Goal: Task Accomplishment & Management: Use online tool/utility

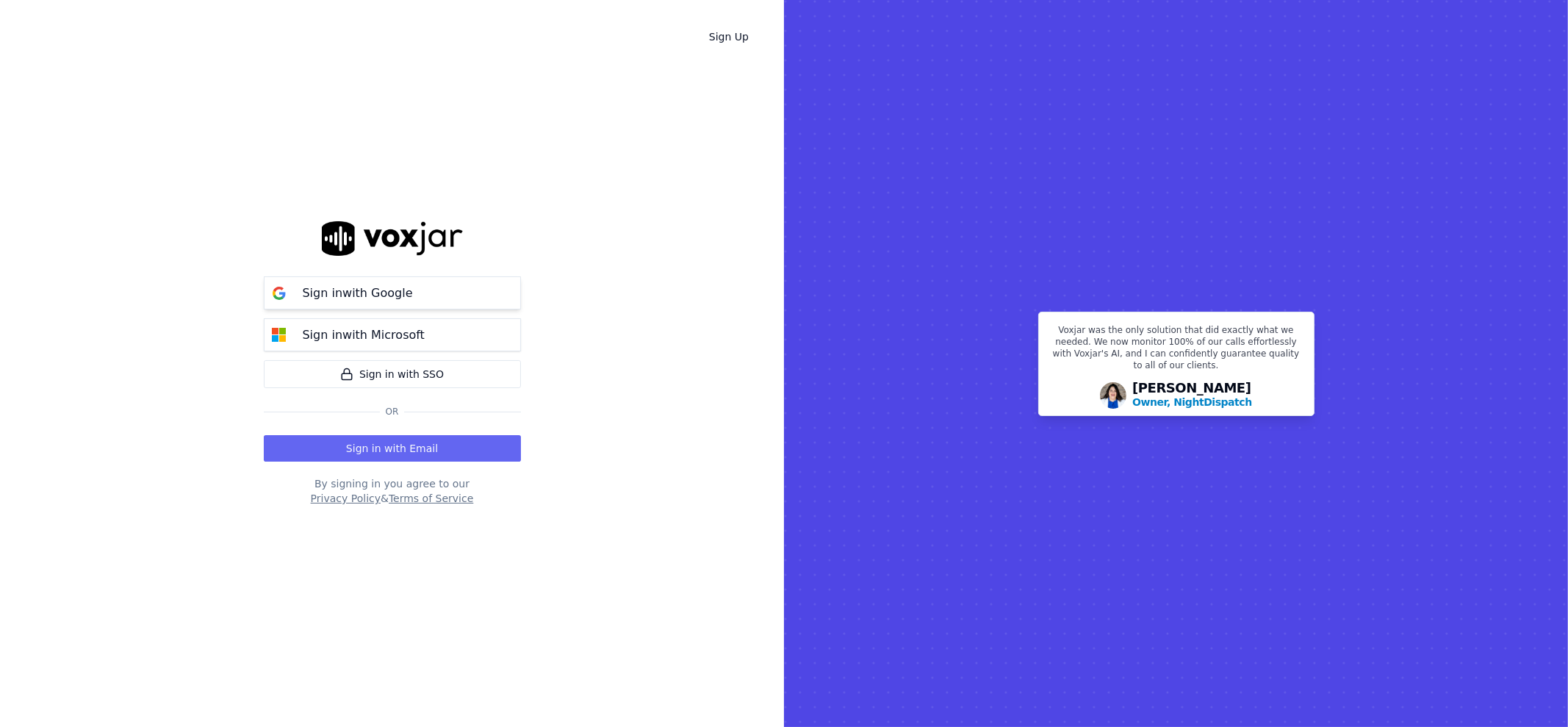
click at [319, 300] on p "Sign in with Google" at bounding box center [358, 294] width 110 height 18
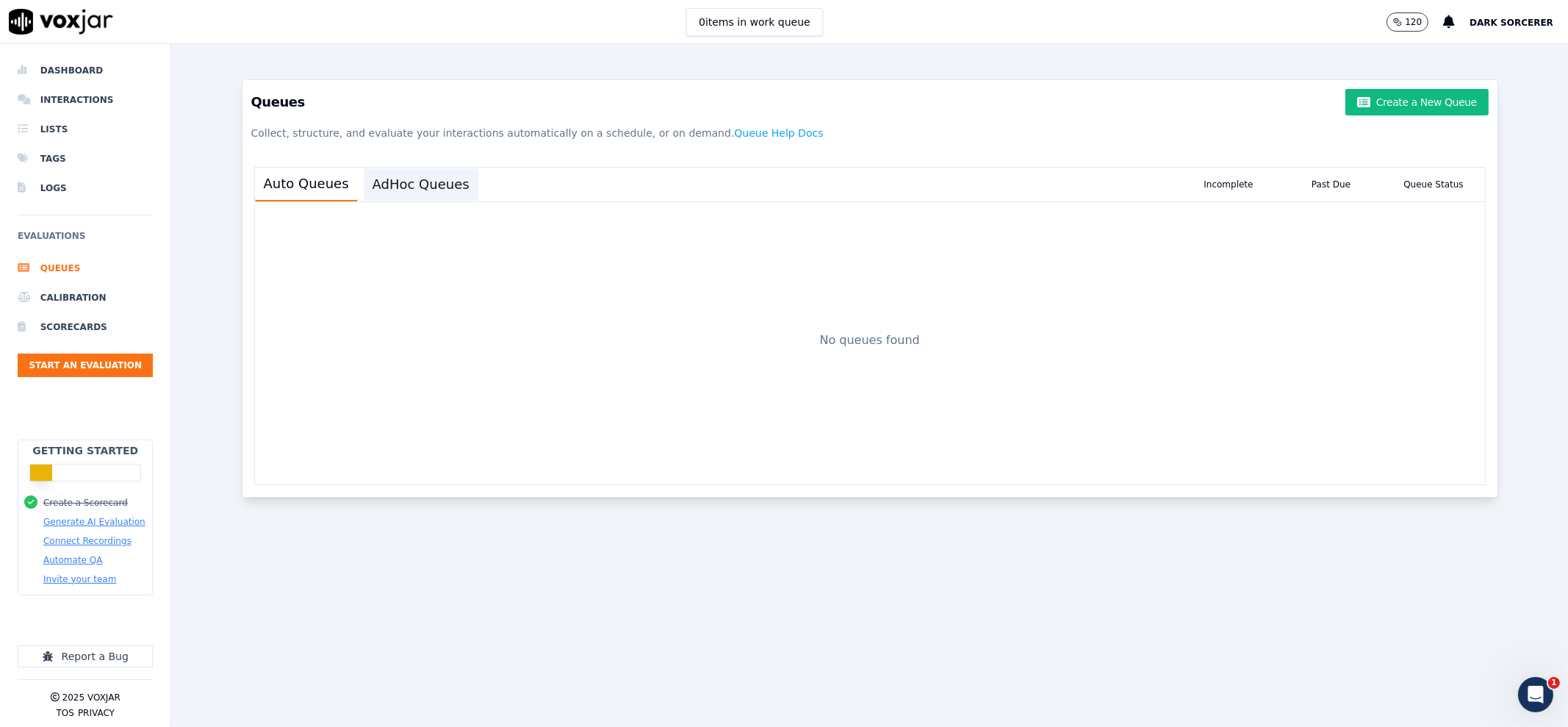
click at [391, 193] on button "AdHoc Queues" at bounding box center [421, 184] width 115 height 32
click at [79, 310] on li "Calibration" at bounding box center [85, 298] width 135 height 30
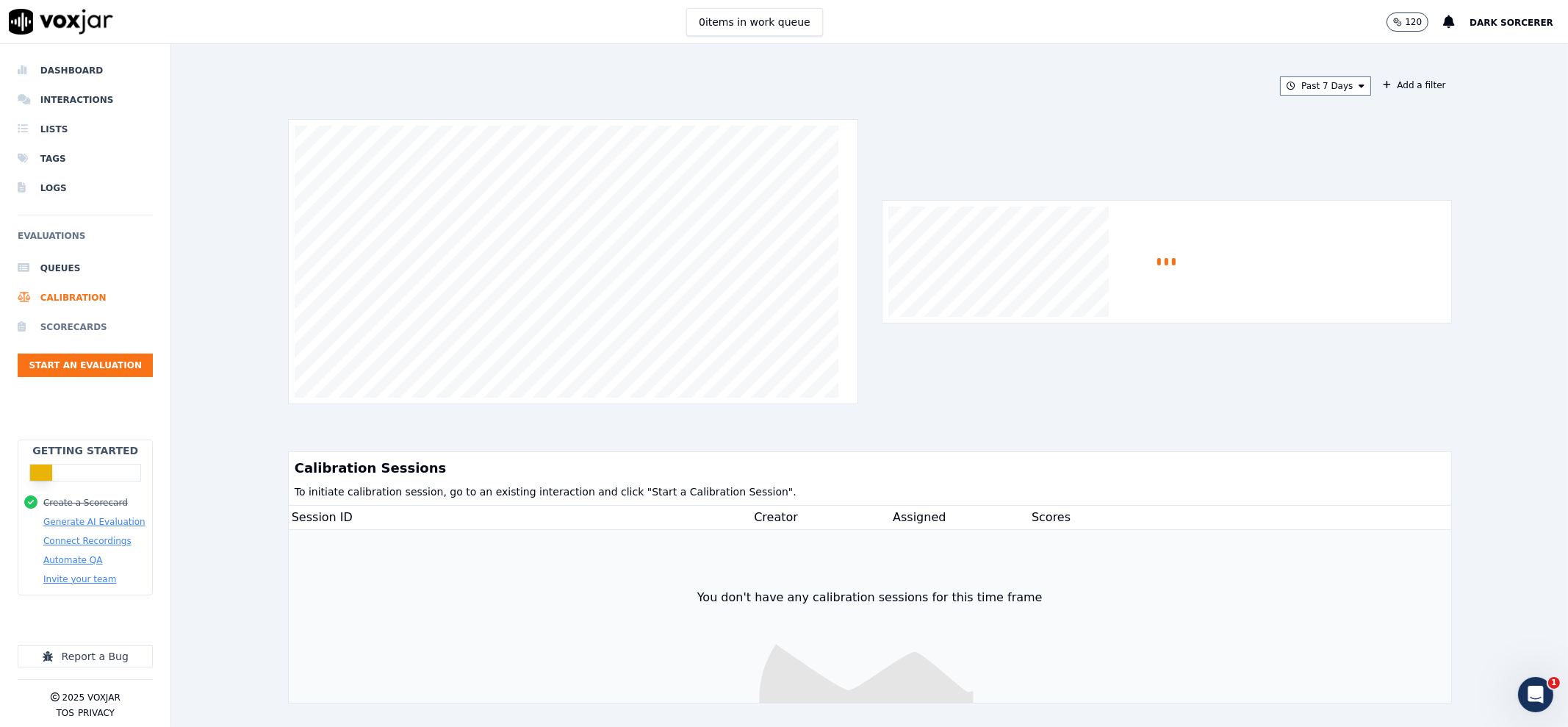
click at [80, 329] on li "Scorecards" at bounding box center [85, 327] width 135 height 30
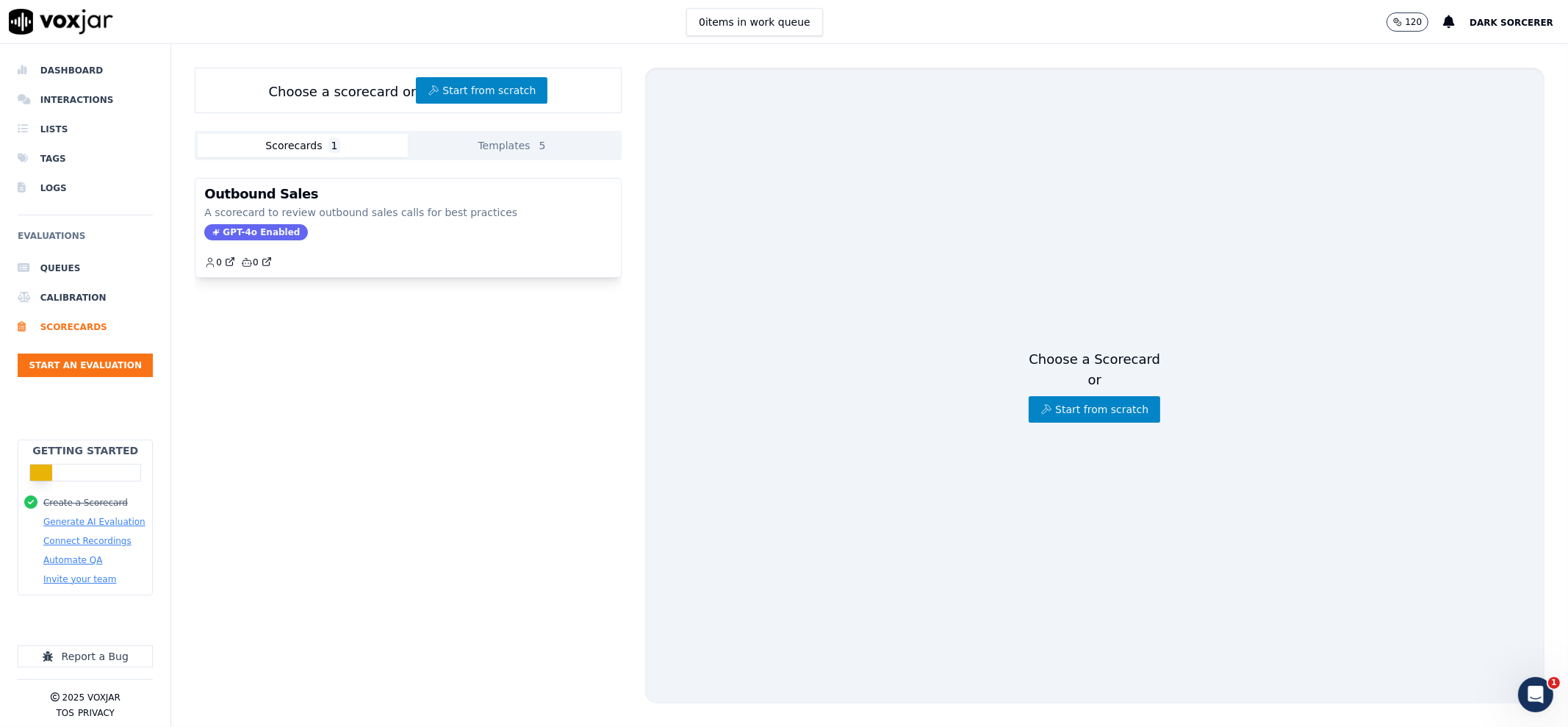
click at [510, 143] on button "Templates 5" at bounding box center [512, 145] width 210 height 23
click at [293, 138] on button "Scorecards 1" at bounding box center [302, 145] width 210 height 23
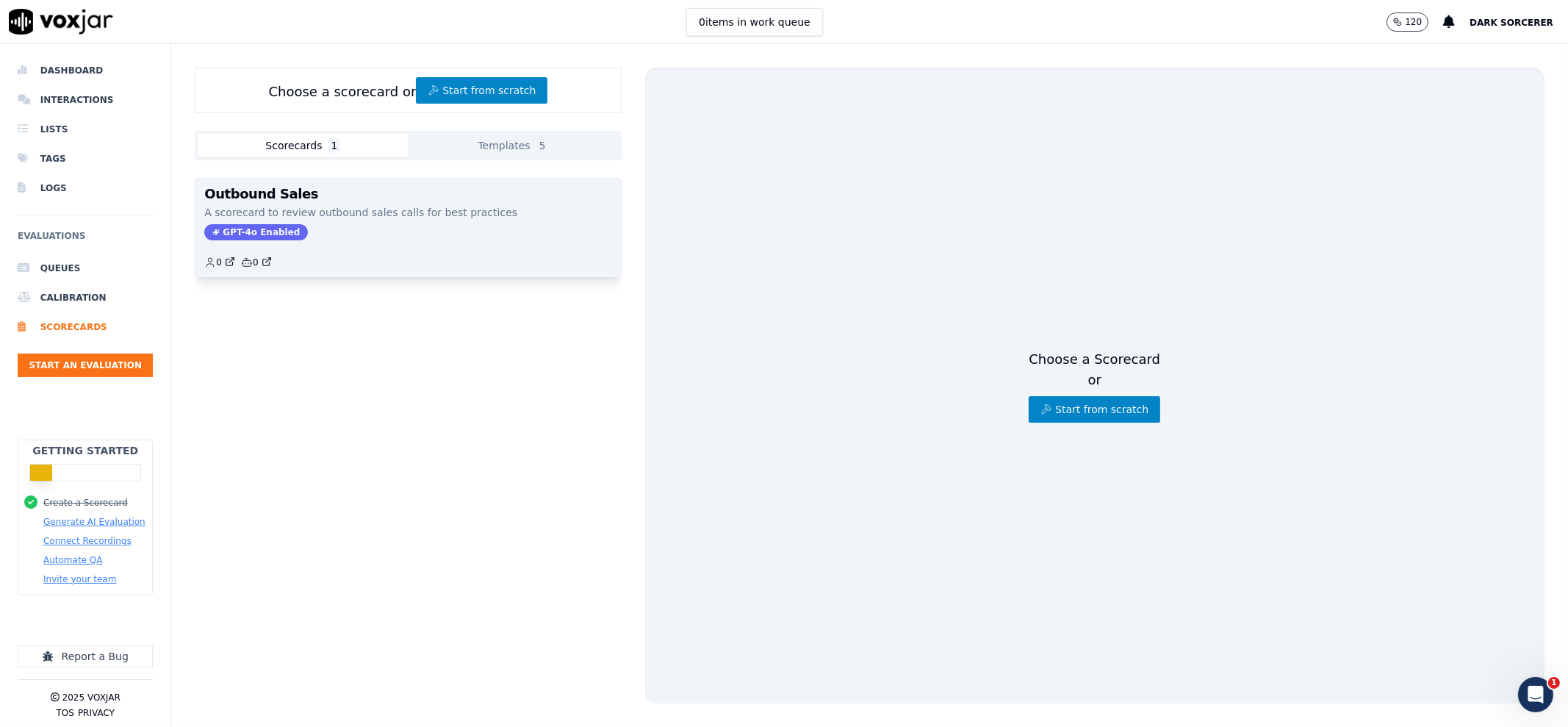
click at [325, 191] on h3 "Outbound Sales" at bounding box center [407, 194] width 407 height 13
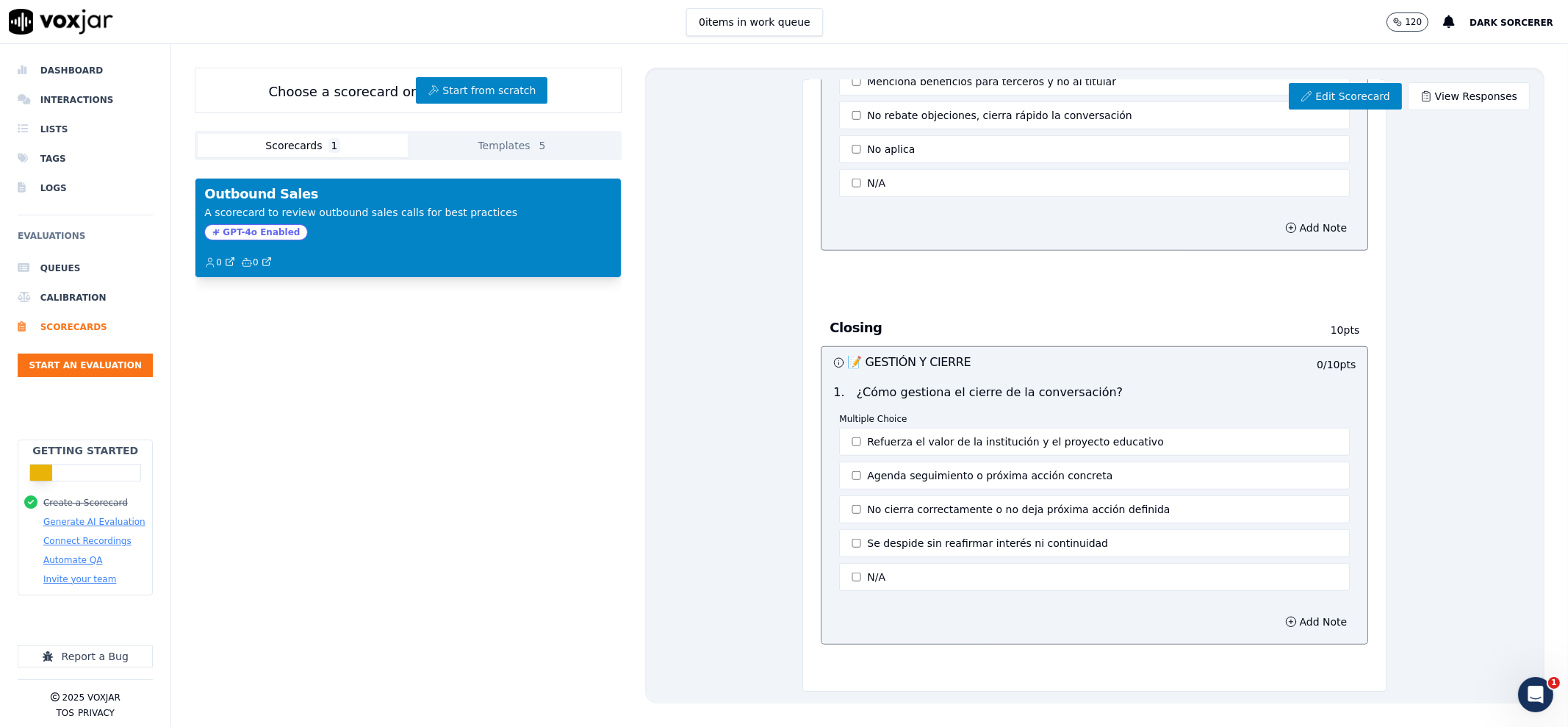
scroll to position [1753, 0]
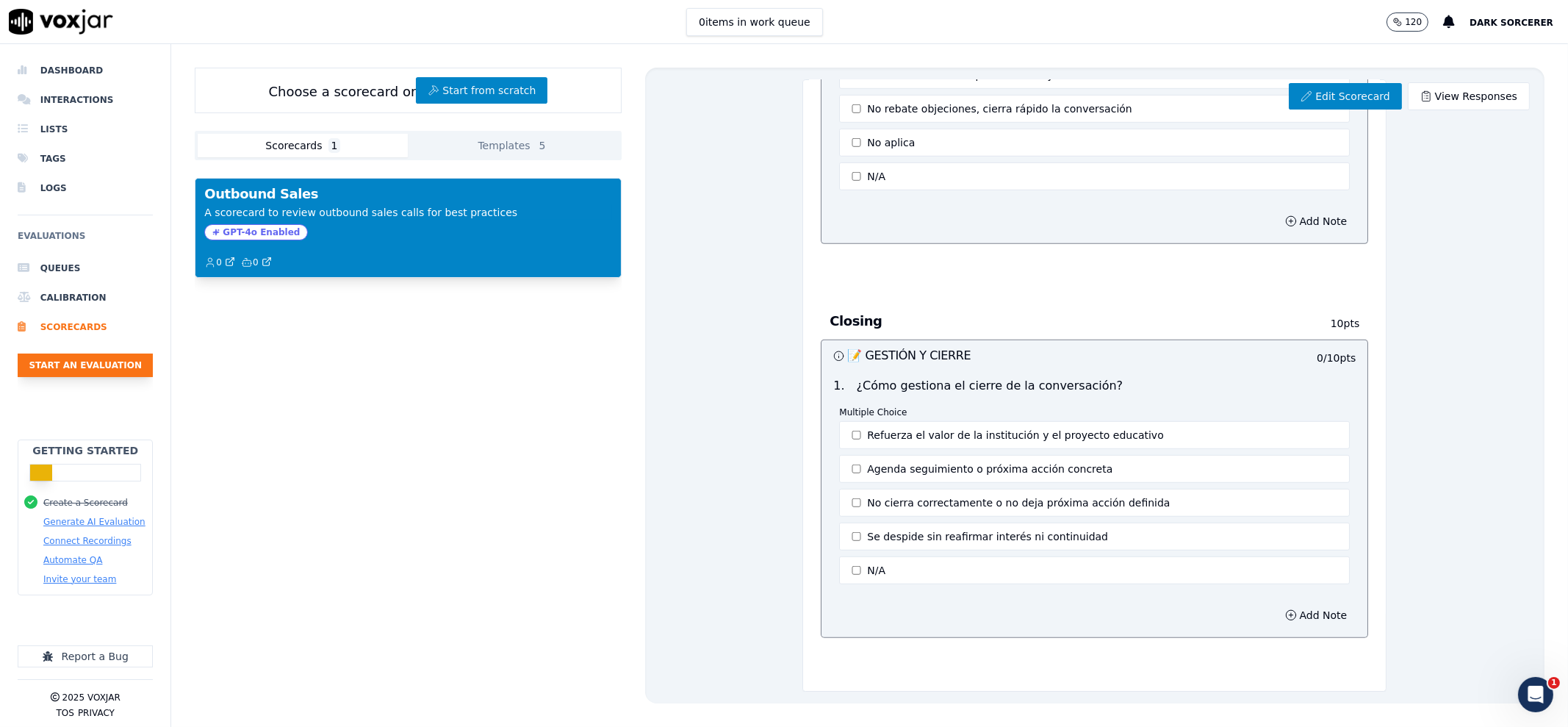
click at [63, 369] on button "Start an Evaluation" at bounding box center [85, 365] width 135 height 23
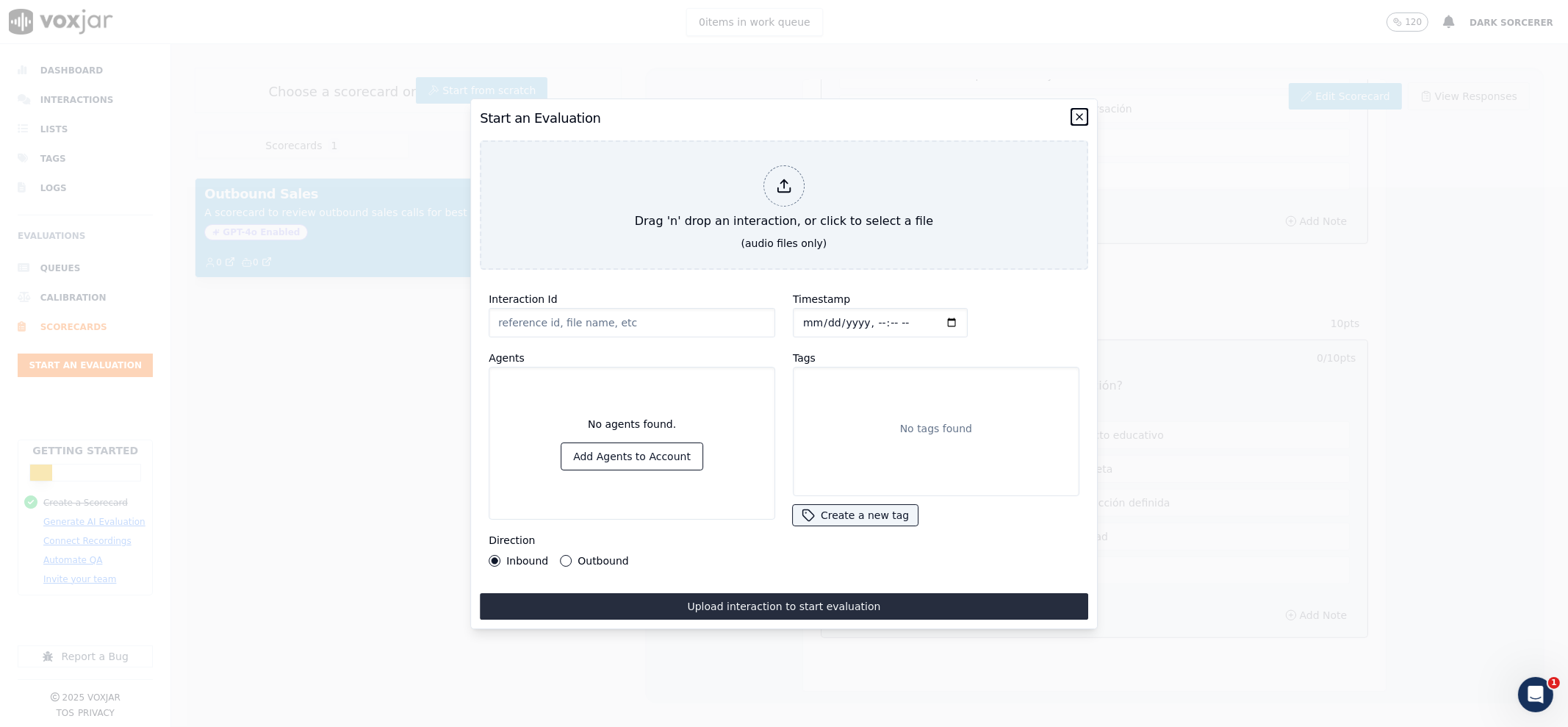
click at [1076, 111] on icon "button" at bounding box center [1079, 117] width 12 height 12
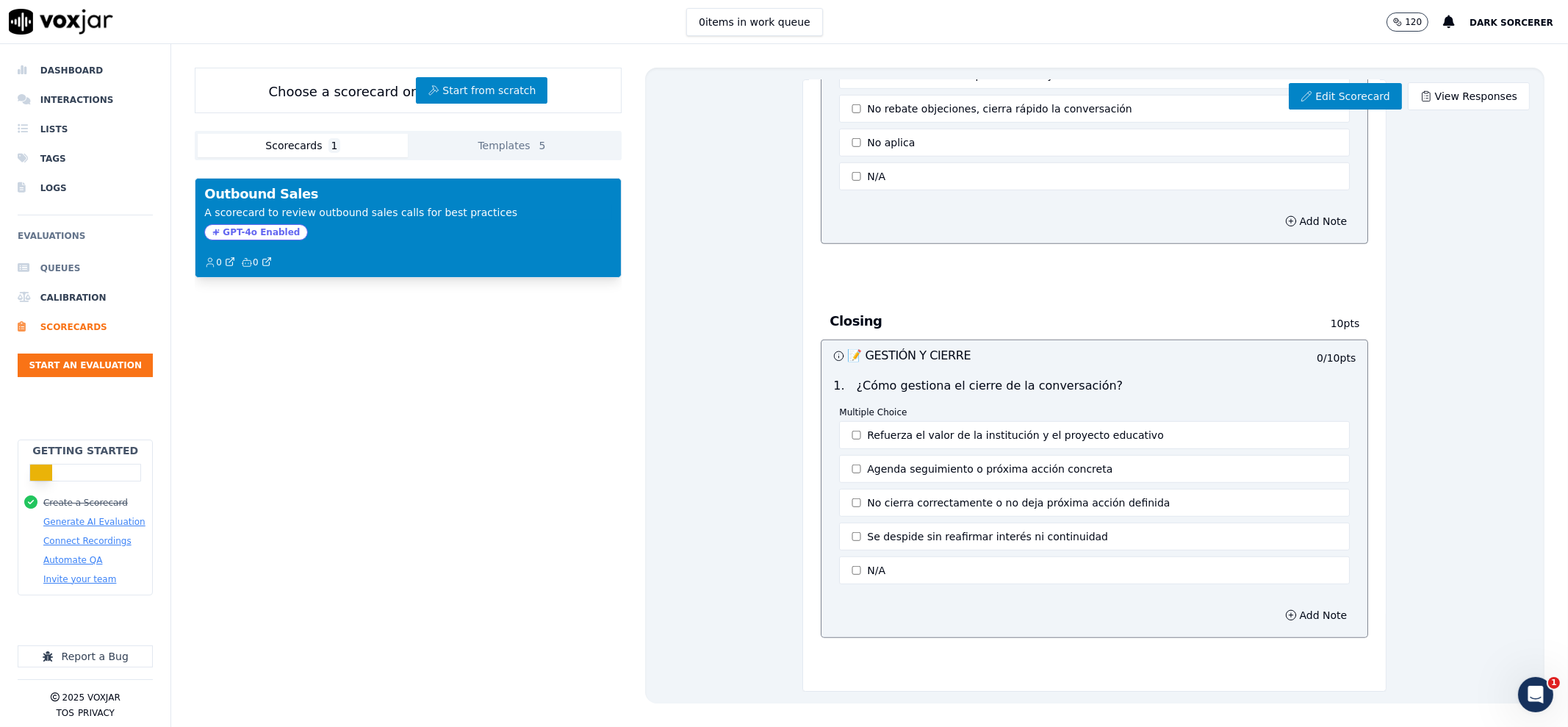
click at [55, 268] on li "Queues" at bounding box center [85, 268] width 135 height 30
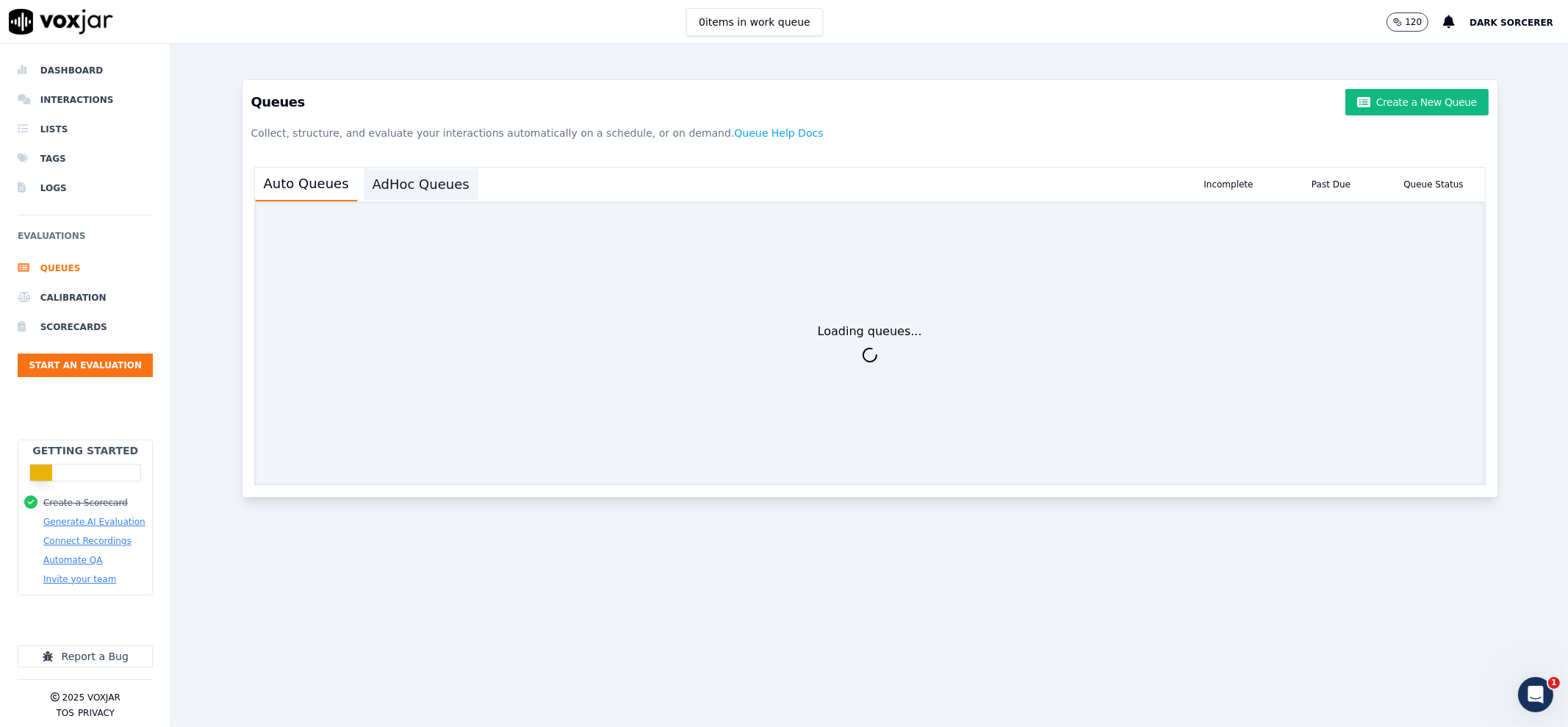
click at [432, 181] on button "AdHoc Queues" at bounding box center [421, 184] width 115 height 32
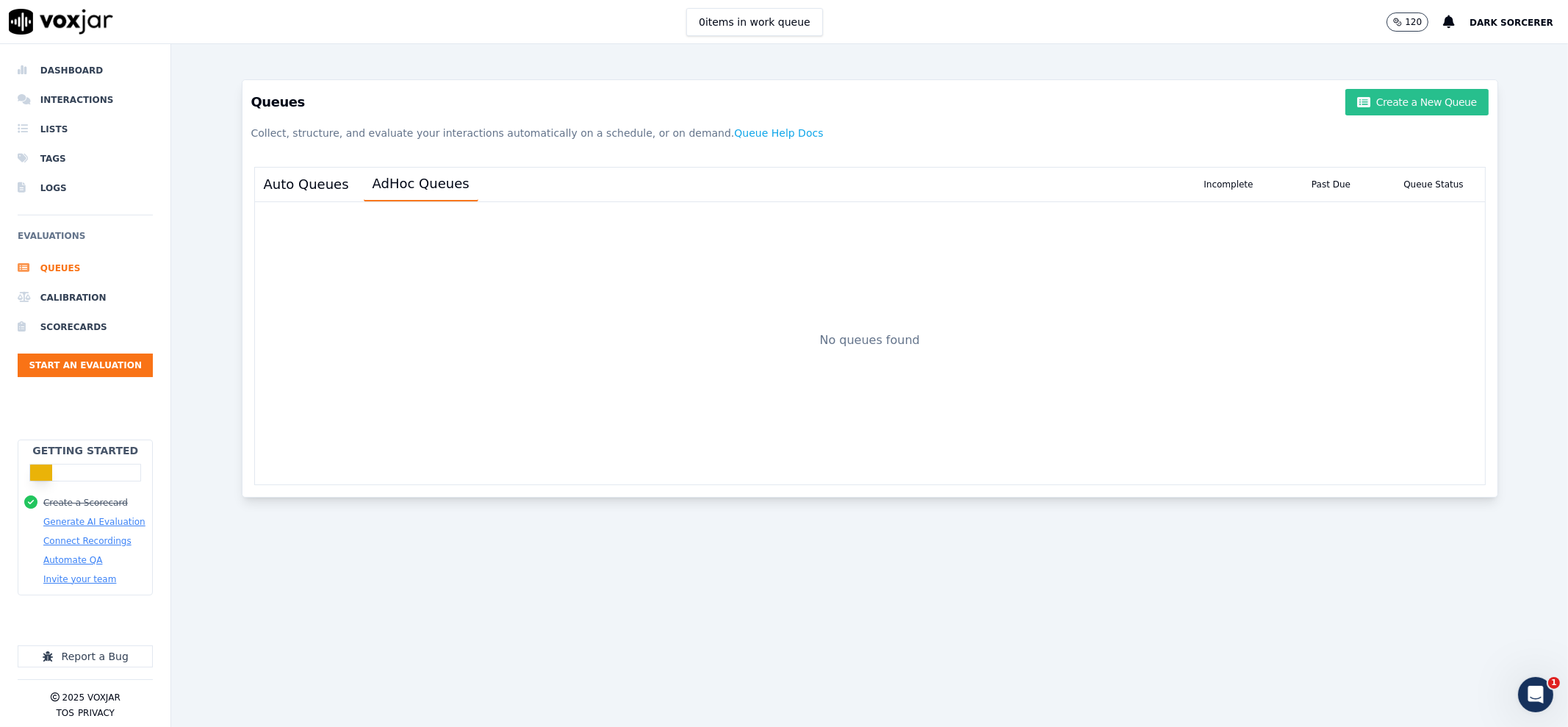
click at [1418, 105] on button "Create a New Queue" at bounding box center [1416, 102] width 142 height 27
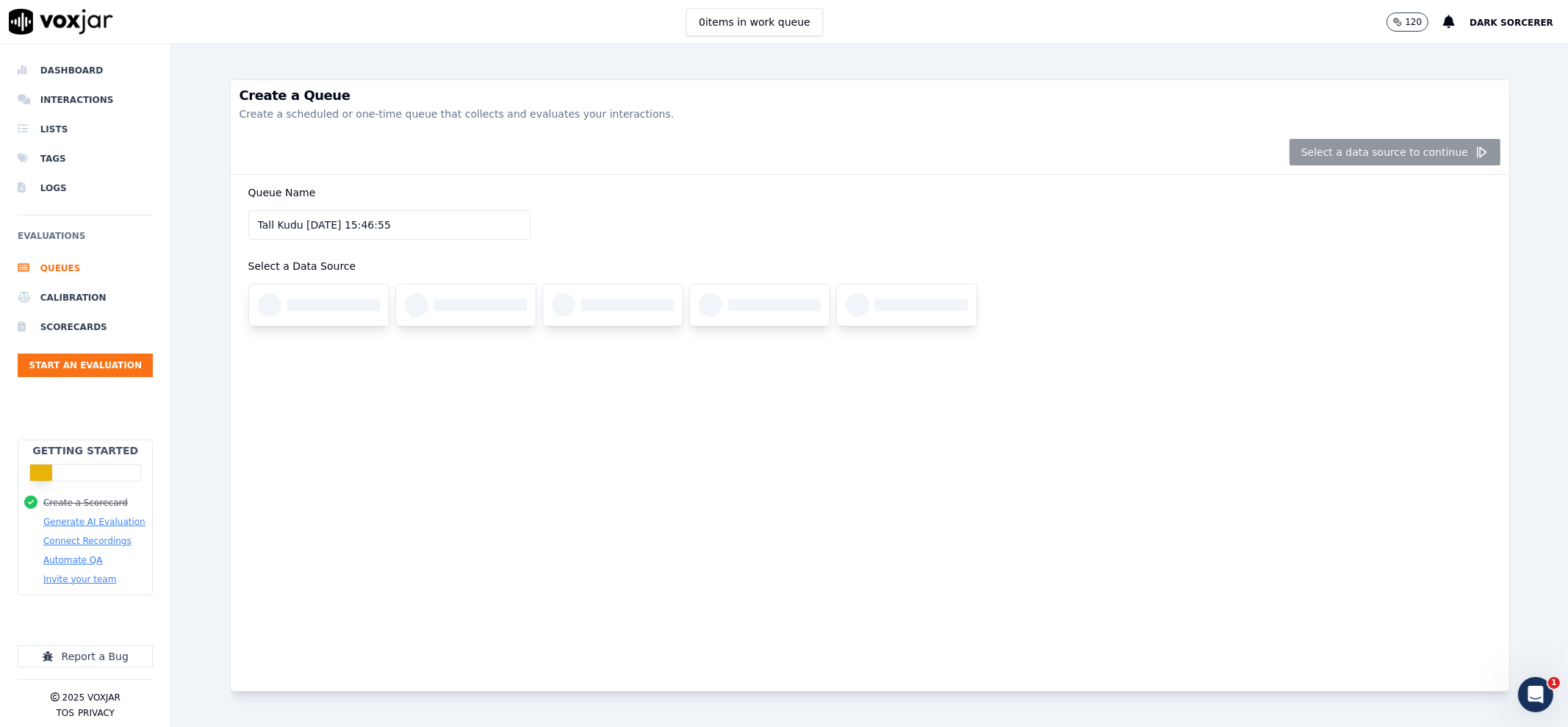
drag, startPoint x: 293, startPoint y: 220, endPoint x: 231, endPoint y: 220, distance: 62.0
click at [231, 220] on div "Queue Name Tall Kudu 21/8/2025, 15:46:55 Select a Data Source" at bounding box center [870, 433] width 1279 height 516
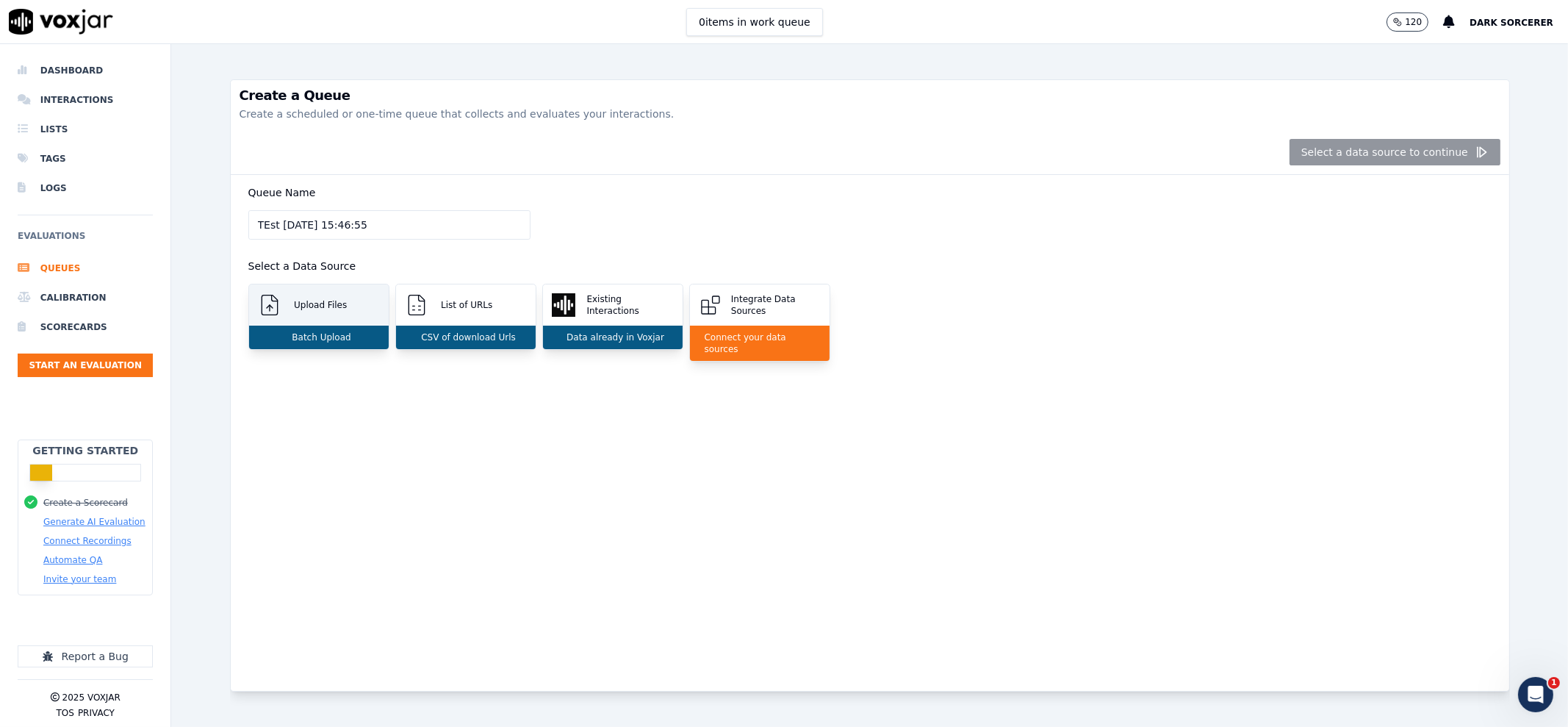
type input "TEst 21/8/2025, 15:46:55"
click at [305, 329] on div "Batch Upload" at bounding box center [319, 337] width 140 height 23
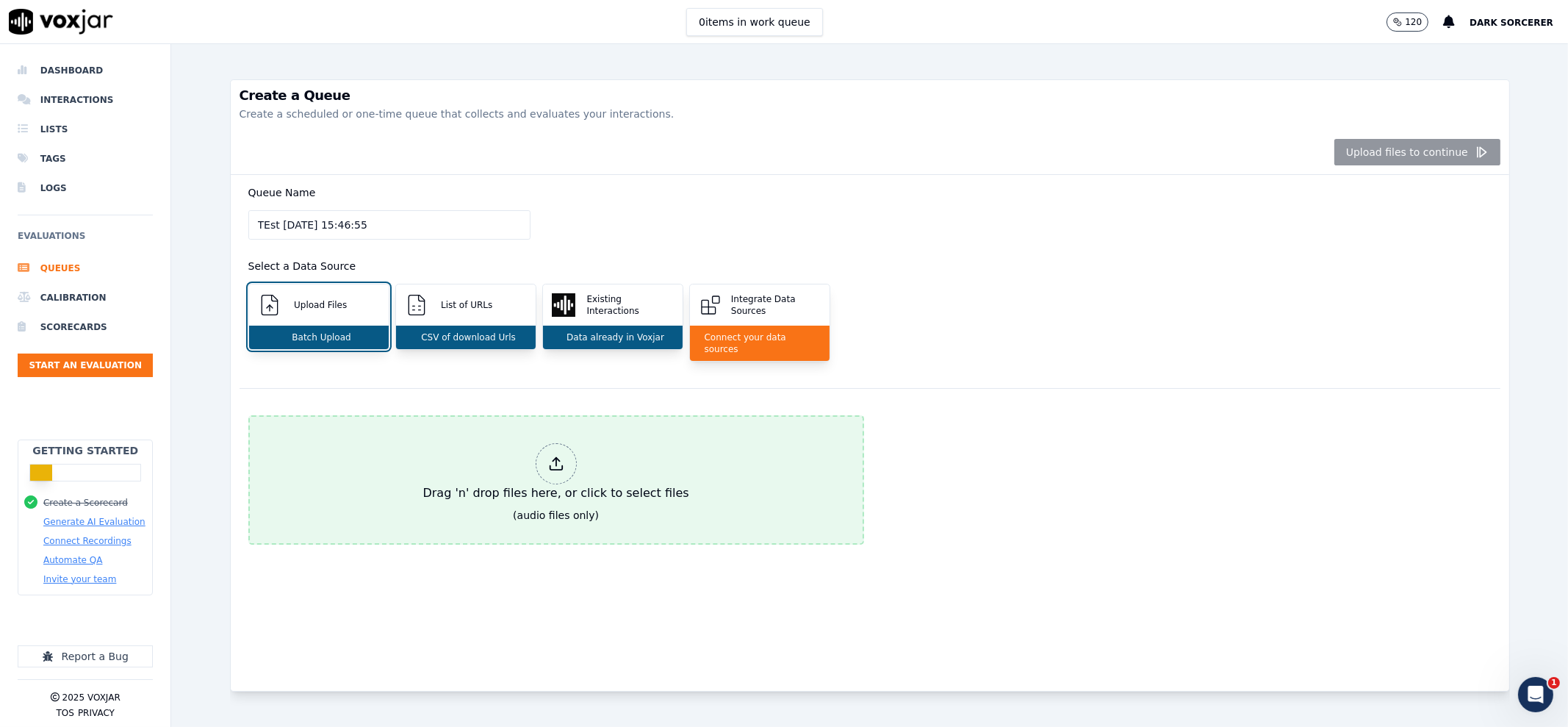
click at [510, 451] on div "Drag 'n' drop files here, or click to select files" at bounding box center [556, 473] width 278 height 71
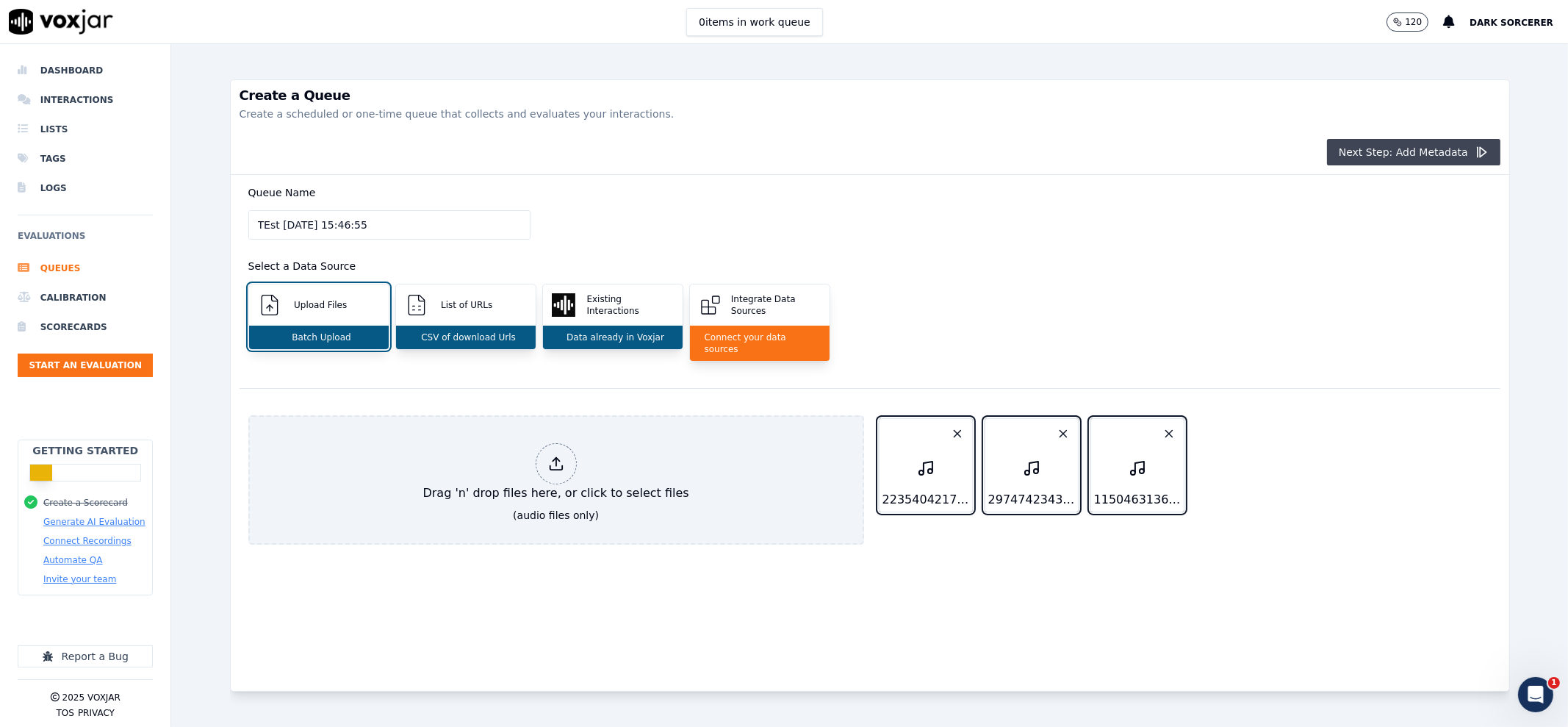
click at [1387, 159] on button "Next Step: Add Metadata" at bounding box center [1414, 152] width 174 height 27
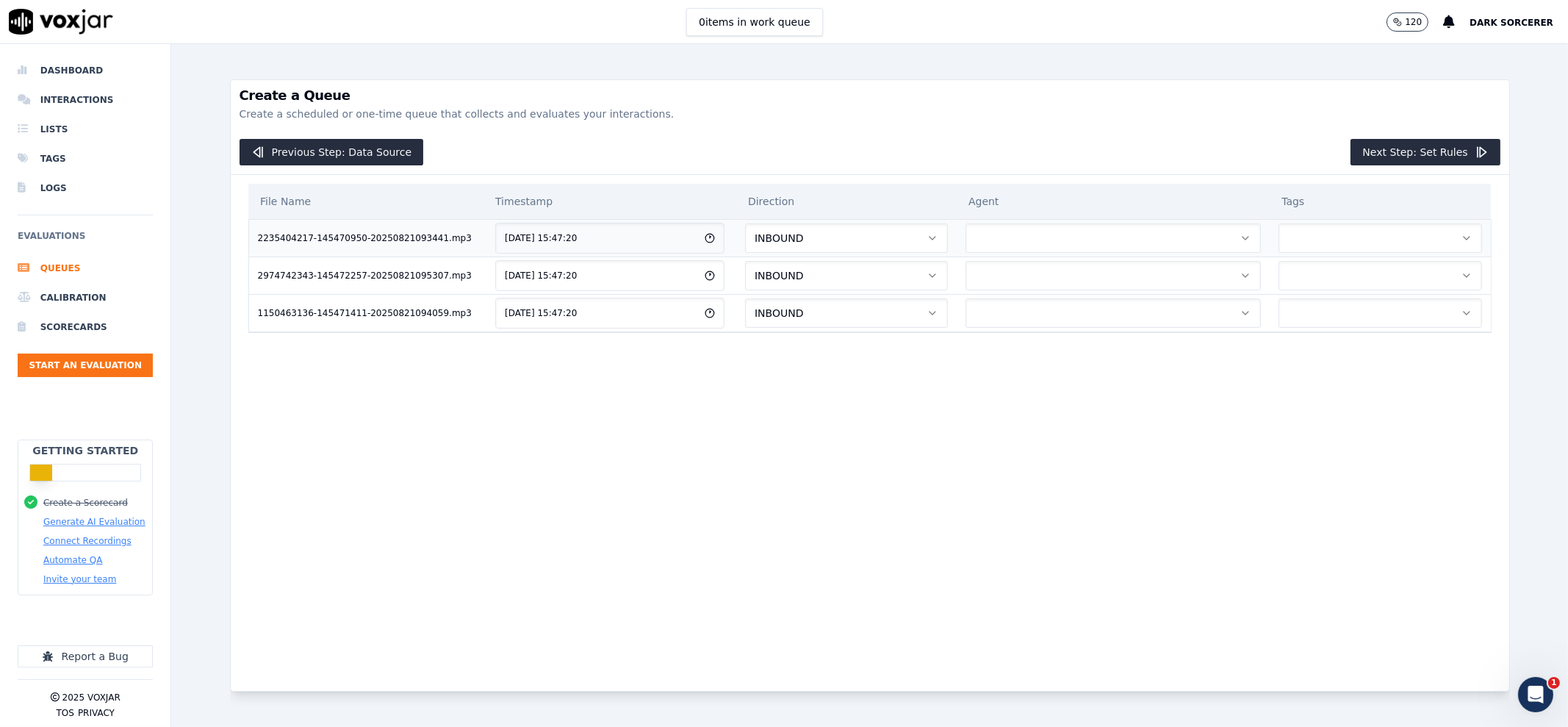
click at [817, 244] on button "INBOUND" at bounding box center [846, 238] width 203 height 30
click at [965, 245] on button "button" at bounding box center [1112, 238] width 295 height 30
click at [963, 372] on div "File Name Timestamp Direction Agent Tags 2235404217-145470950-20250821093441.mp…" at bounding box center [870, 421] width 1261 height 492
click at [1396, 160] on button "Next Step: Set Rules" at bounding box center [1425, 152] width 149 height 27
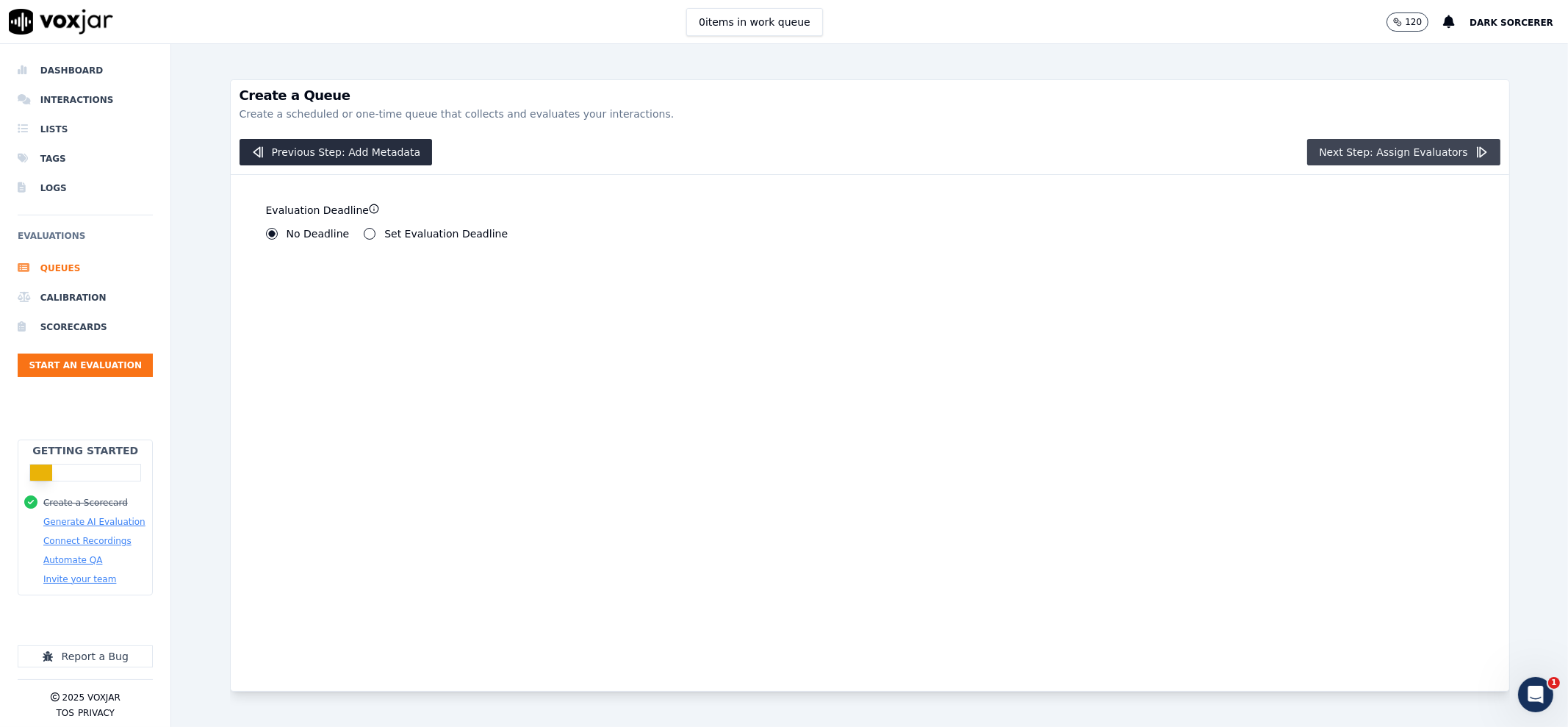
click at [1396, 160] on button "Next Step: Assign Evaluators" at bounding box center [1403, 152] width 193 height 27
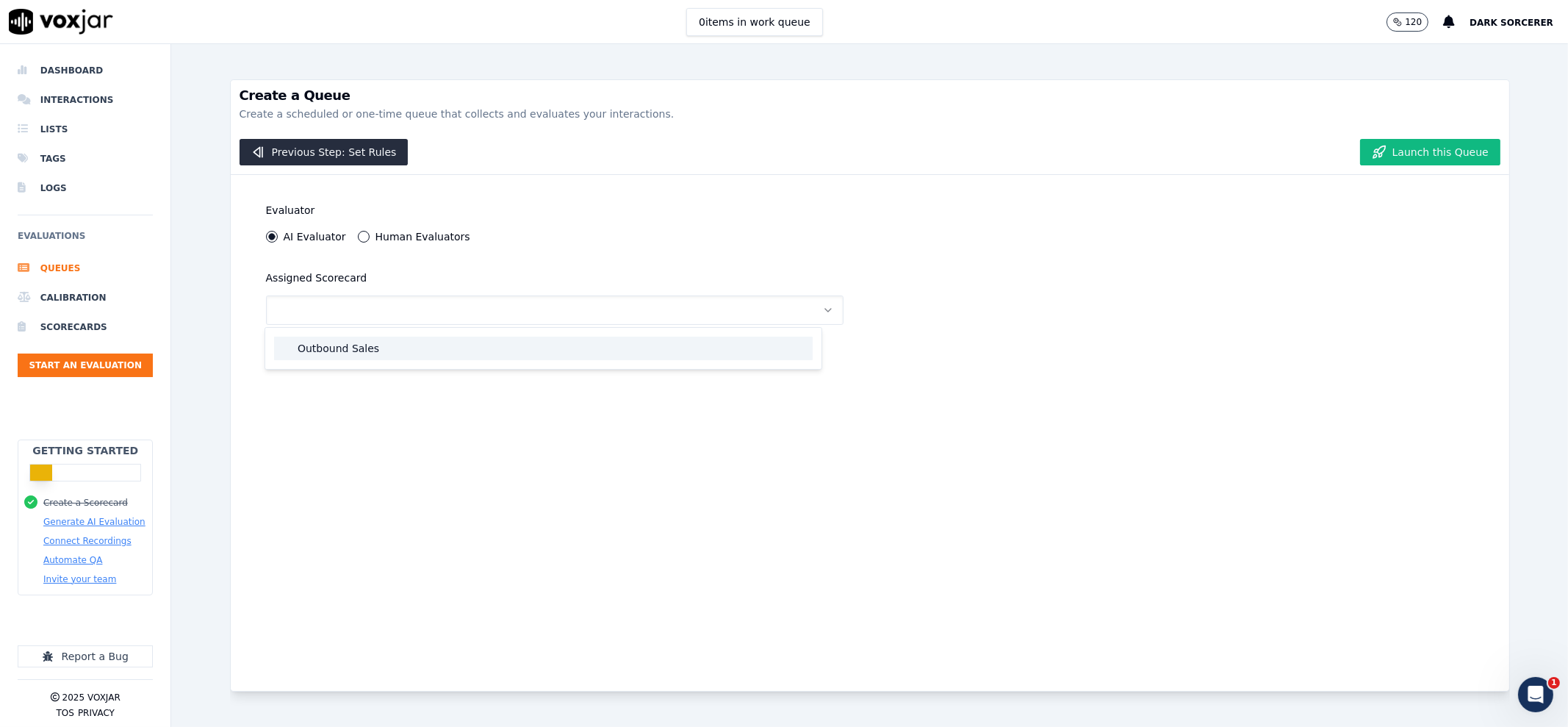
click at [372, 347] on div "Outbound Sales" at bounding box center [543, 348] width 538 height 23
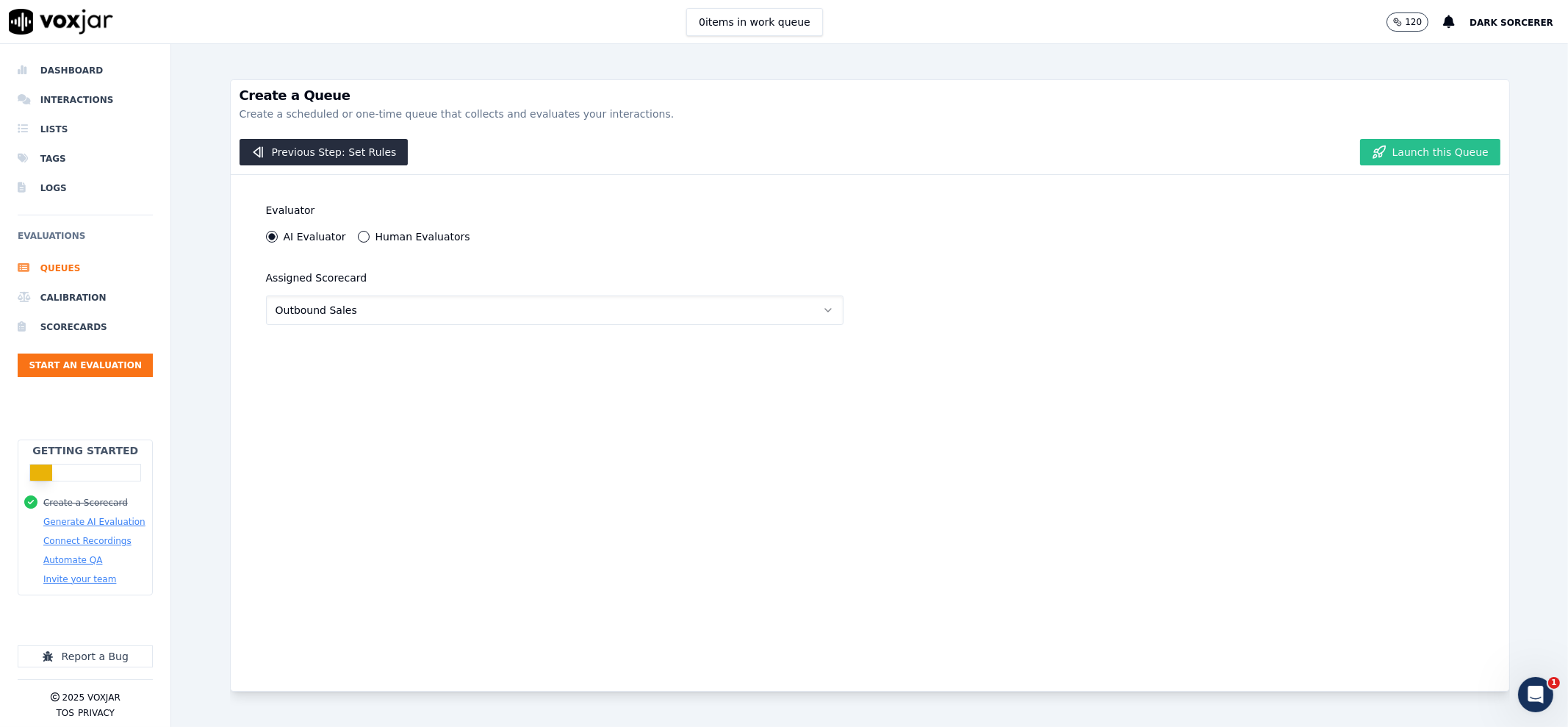
click at [1441, 142] on button "Launch this Queue" at bounding box center [1430, 152] width 141 height 27
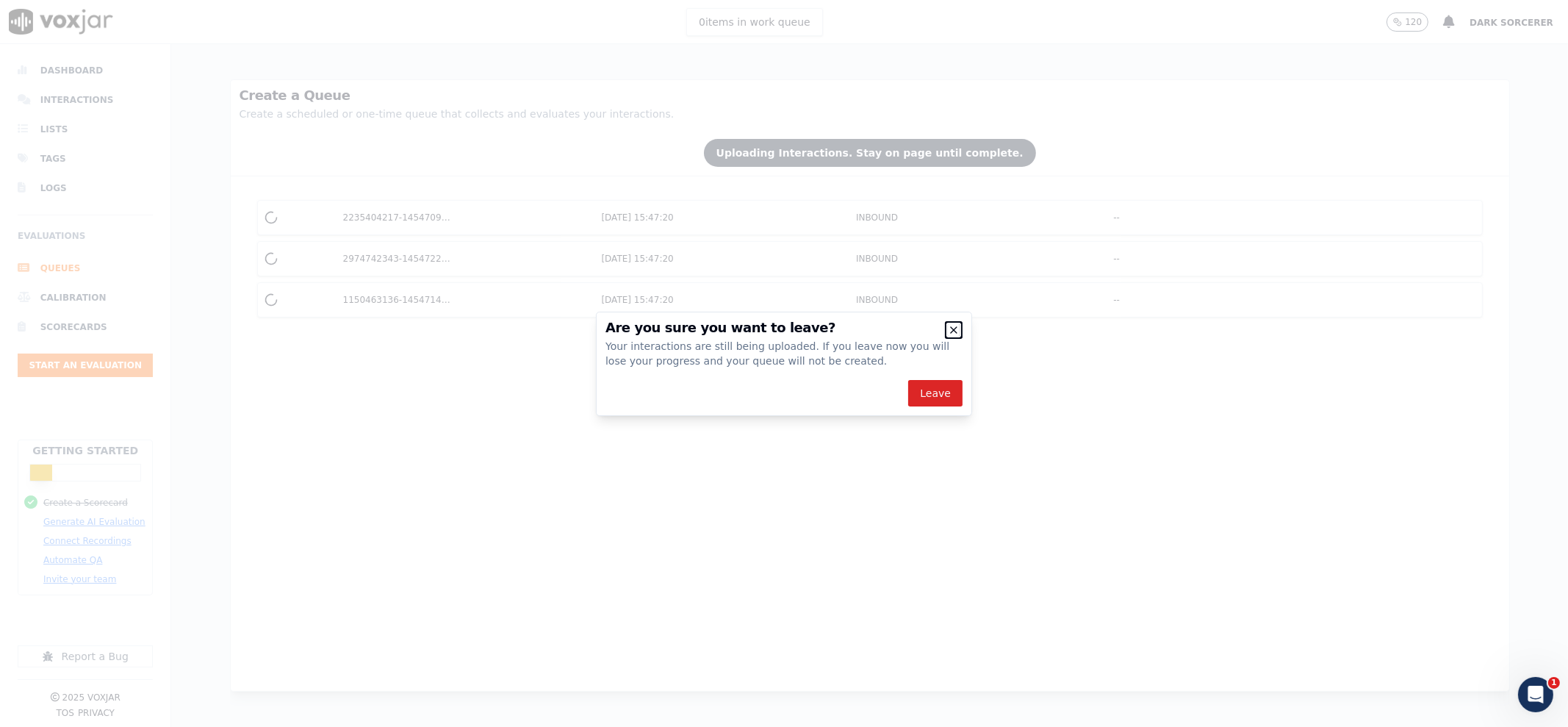
click at [951, 332] on icon "button" at bounding box center [953, 330] width 6 height 6
click at [956, 325] on icon "button" at bounding box center [953, 330] width 12 height 12
click at [946, 332] on h2 "Are you sure you want to leave?" at bounding box center [784, 327] width 357 height 13
click at [946, 329] on h2 "Are you sure you want to leave?" at bounding box center [784, 327] width 357 height 13
click at [954, 324] on icon "button" at bounding box center [953, 330] width 12 height 12
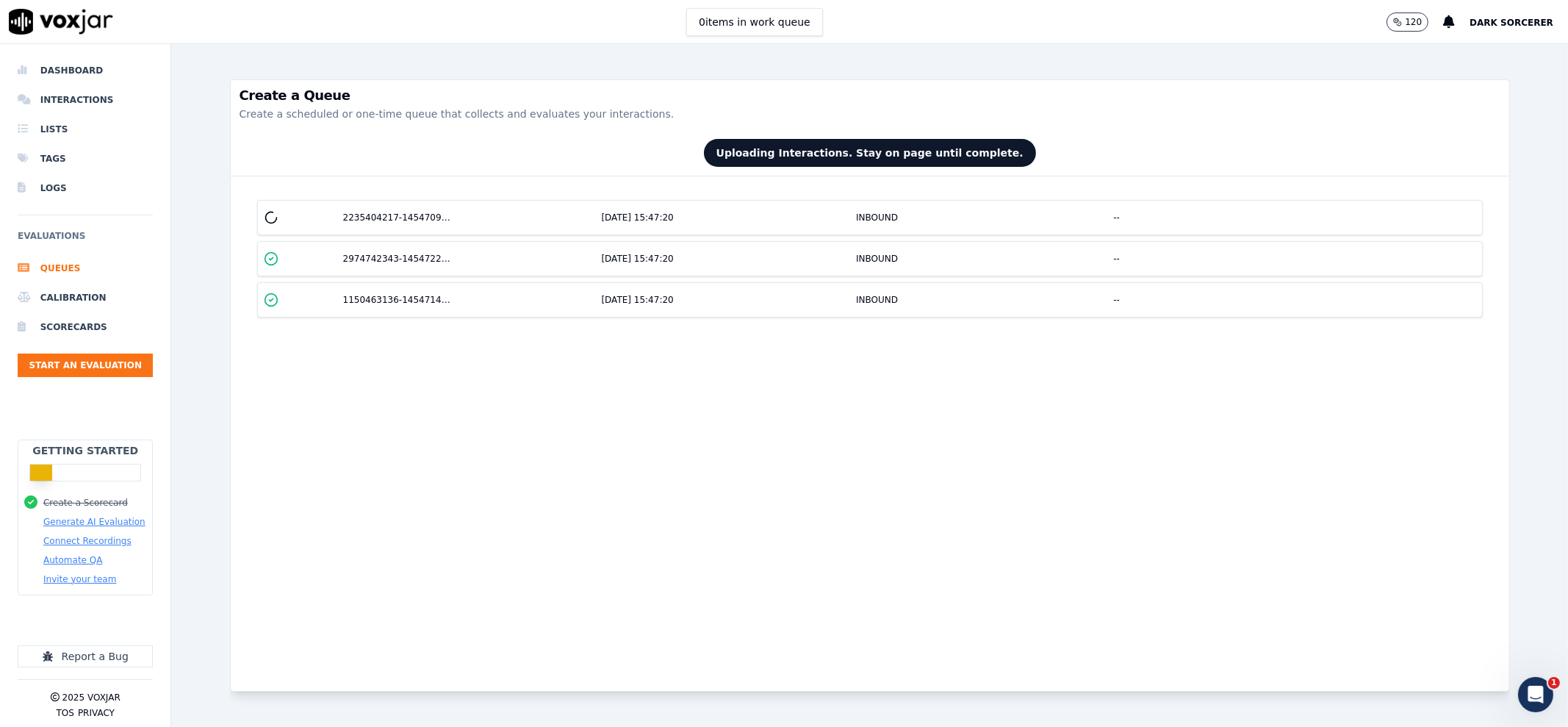
click at [955, 395] on div "2235404217-145470950-20250821093441.mp3 21/8/2025, 15:47:20 INBOUND -- 29747423…" at bounding box center [870, 433] width 1279 height 515
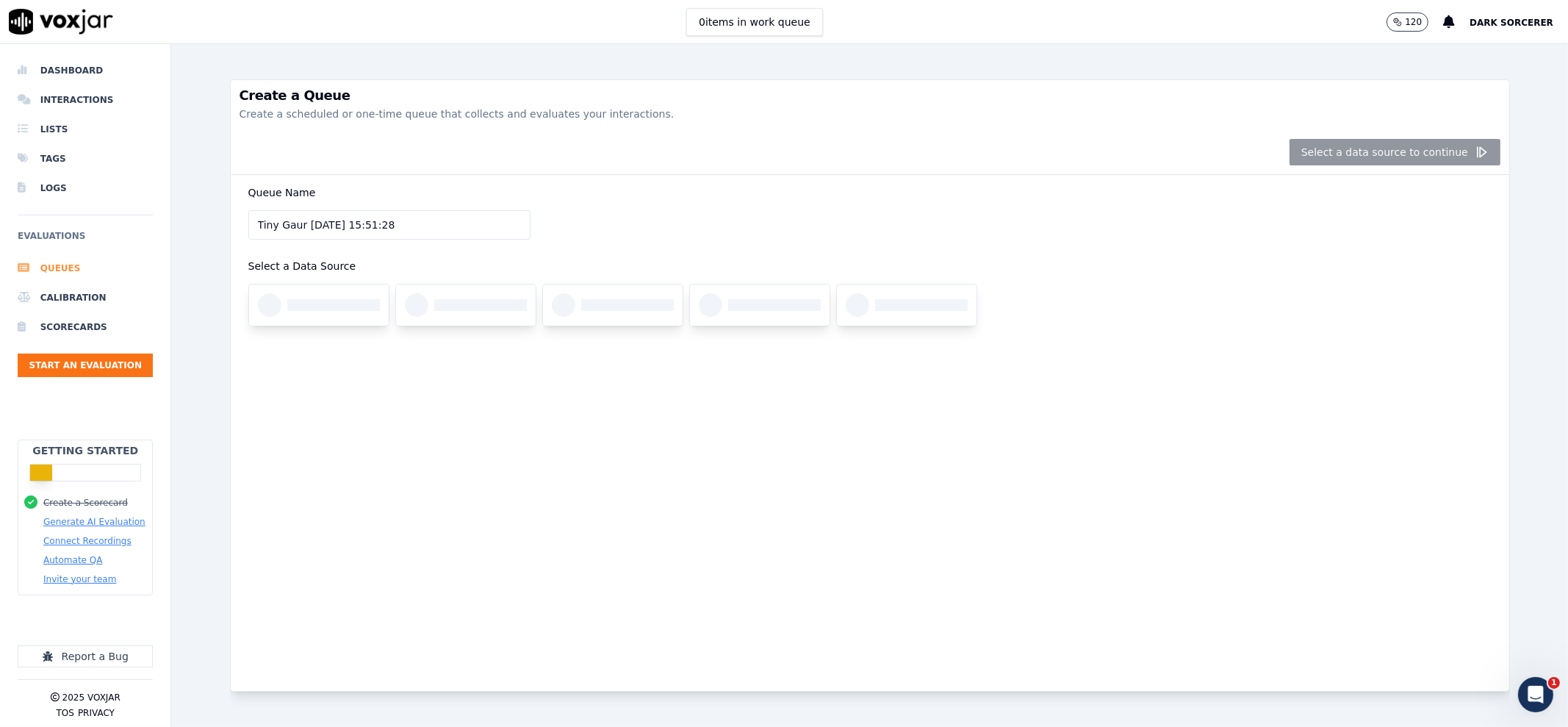
click at [55, 268] on li "Queues" at bounding box center [85, 268] width 135 height 30
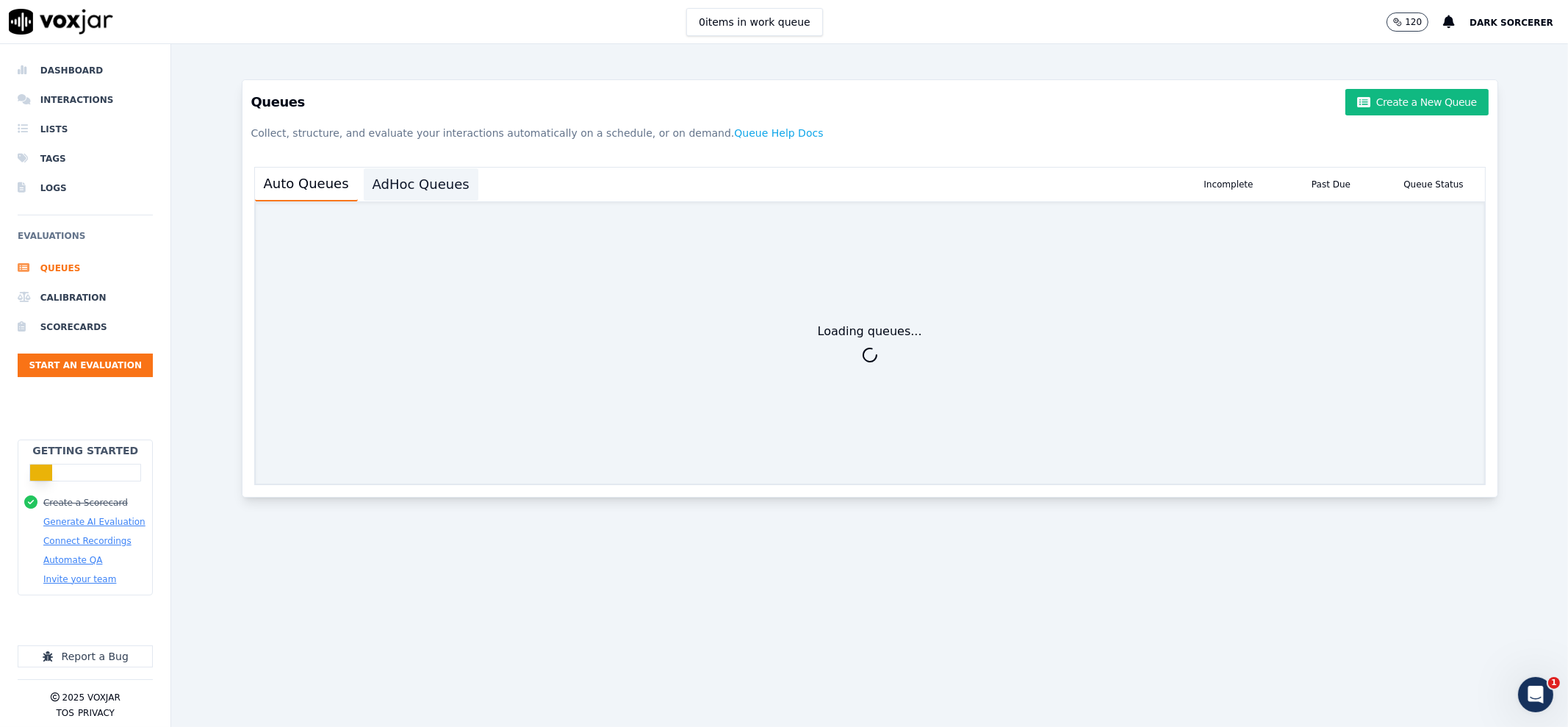
click at [418, 172] on button "AdHoc Queues" at bounding box center [421, 184] width 115 height 32
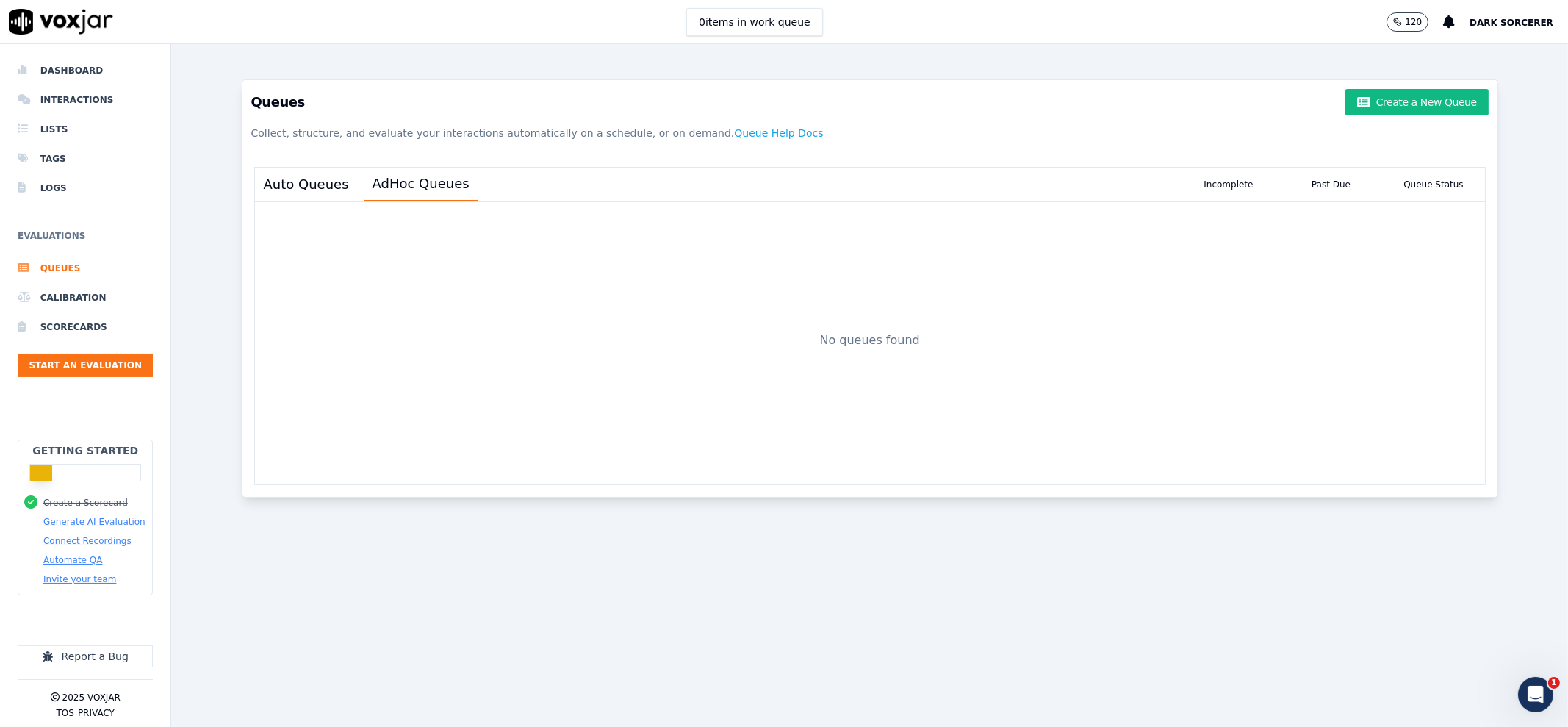
click at [524, 60] on div "Queues Create a New Queue Collect, structure, and evaluate your interactions au…" at bounding box center [870, 385] width 1279 height 683
click at [56, 128] on li "Lists" at bounding box center [85, 129] width 135 height 30
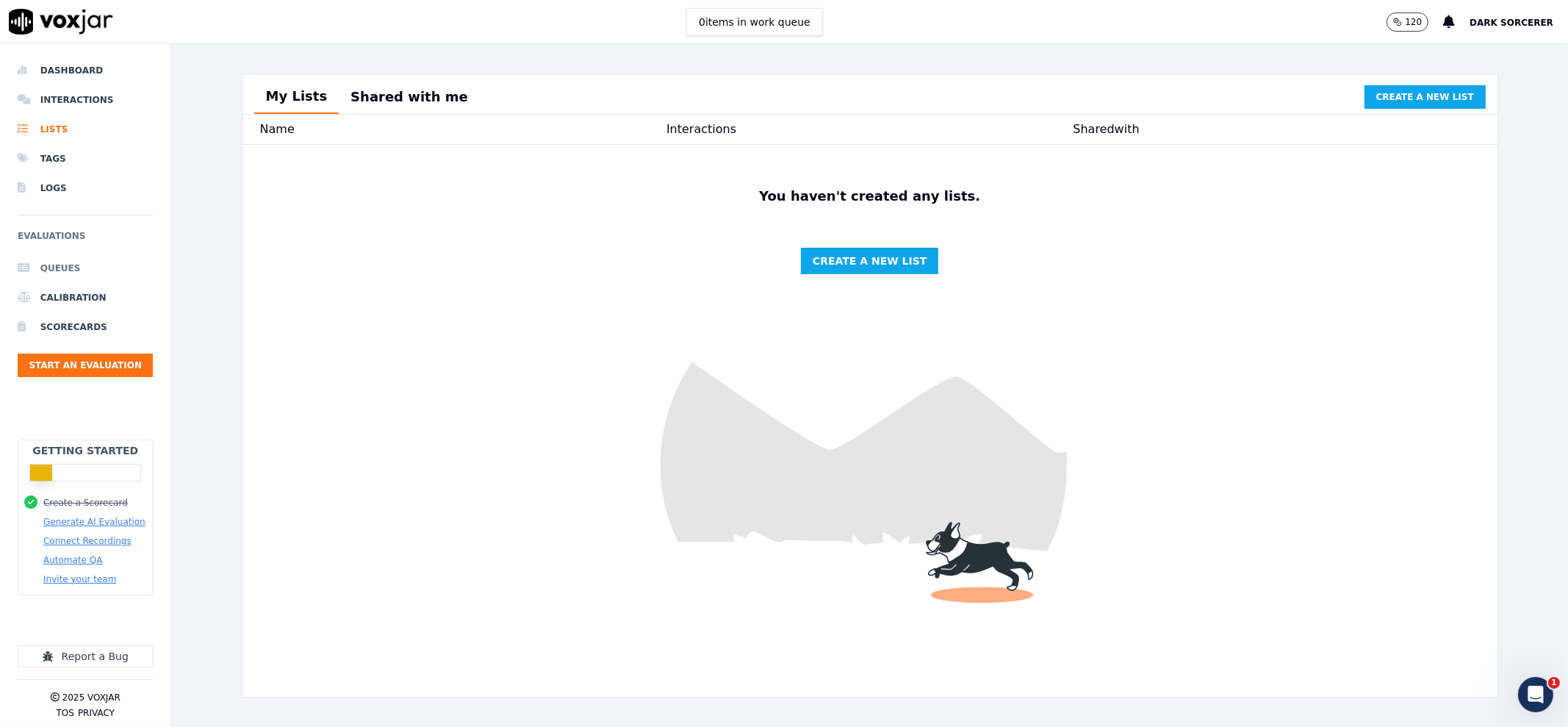
click at [59, 265] on li "Queues" at bounding box center [85, 268] width 135 height 30
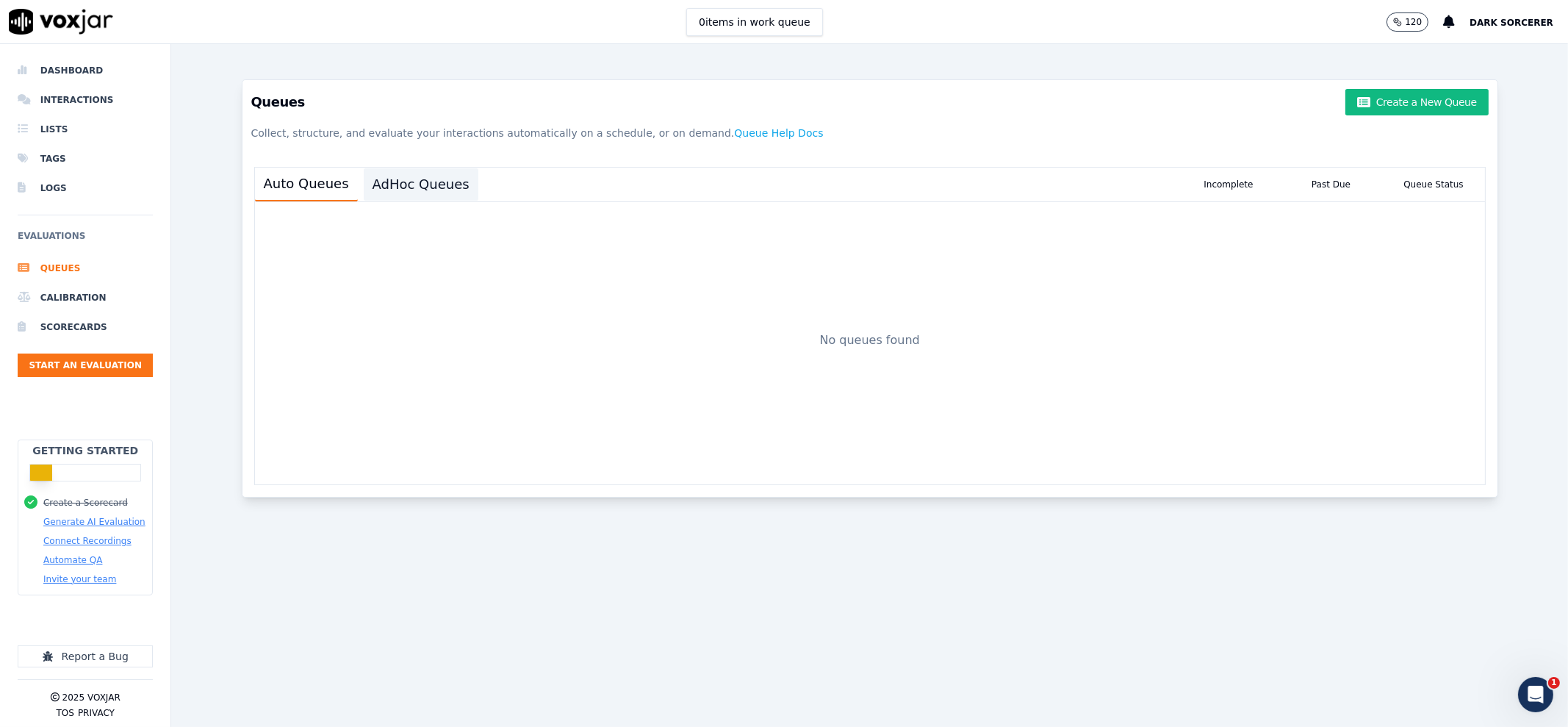
click at [423, 187] on button "AdHoc Queues" at bounding box center [421, 184] width 115 height 32
click at [1436, 101] on button "Create a New Queue" at bounding box center [1416, 102] width 142 height 27
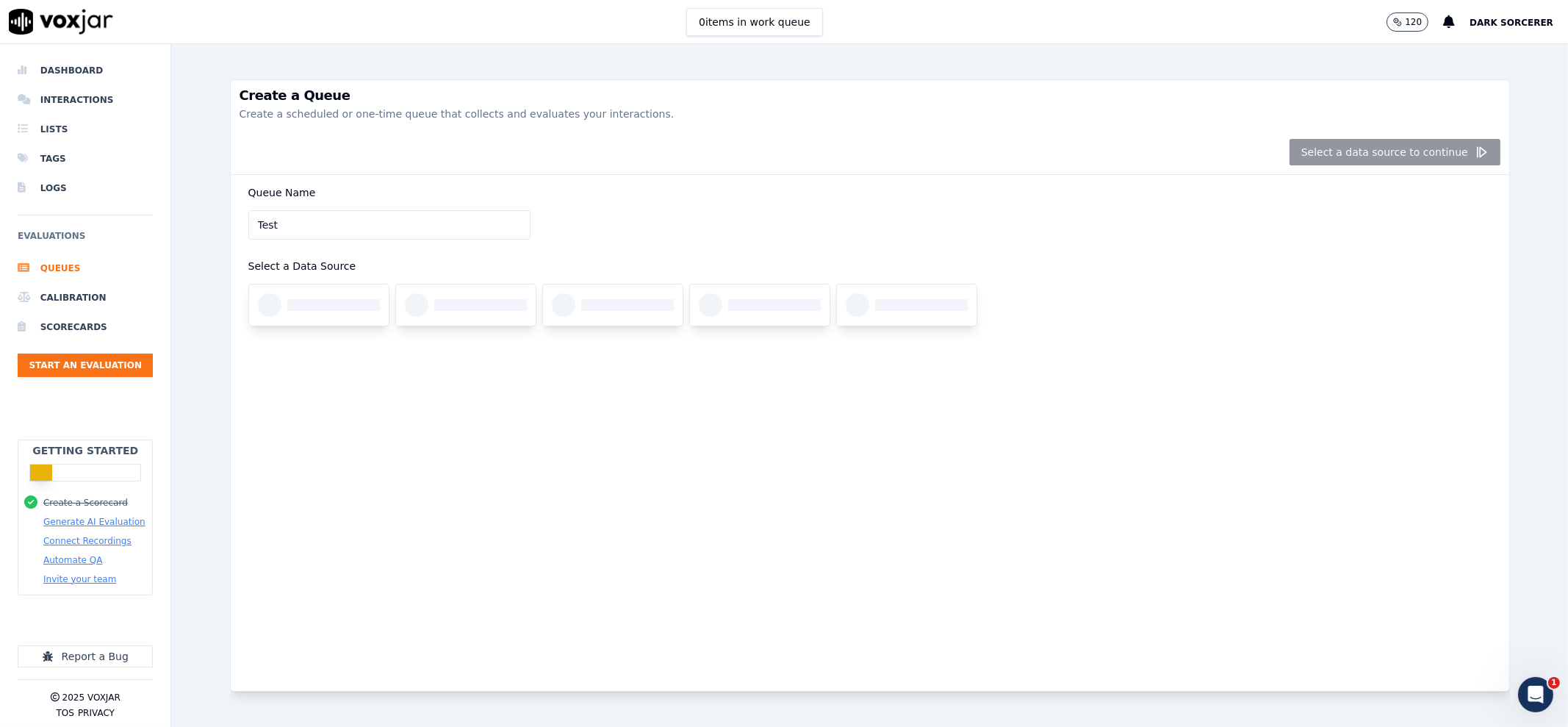
type input "Test"
click at [661, 207] on div "Queue Name Test Select a Data Source" at bounding box center [870, 264] width 1261 height 178
click at [327, 310] on div at bounding box center [333, 305] width 92 height 12
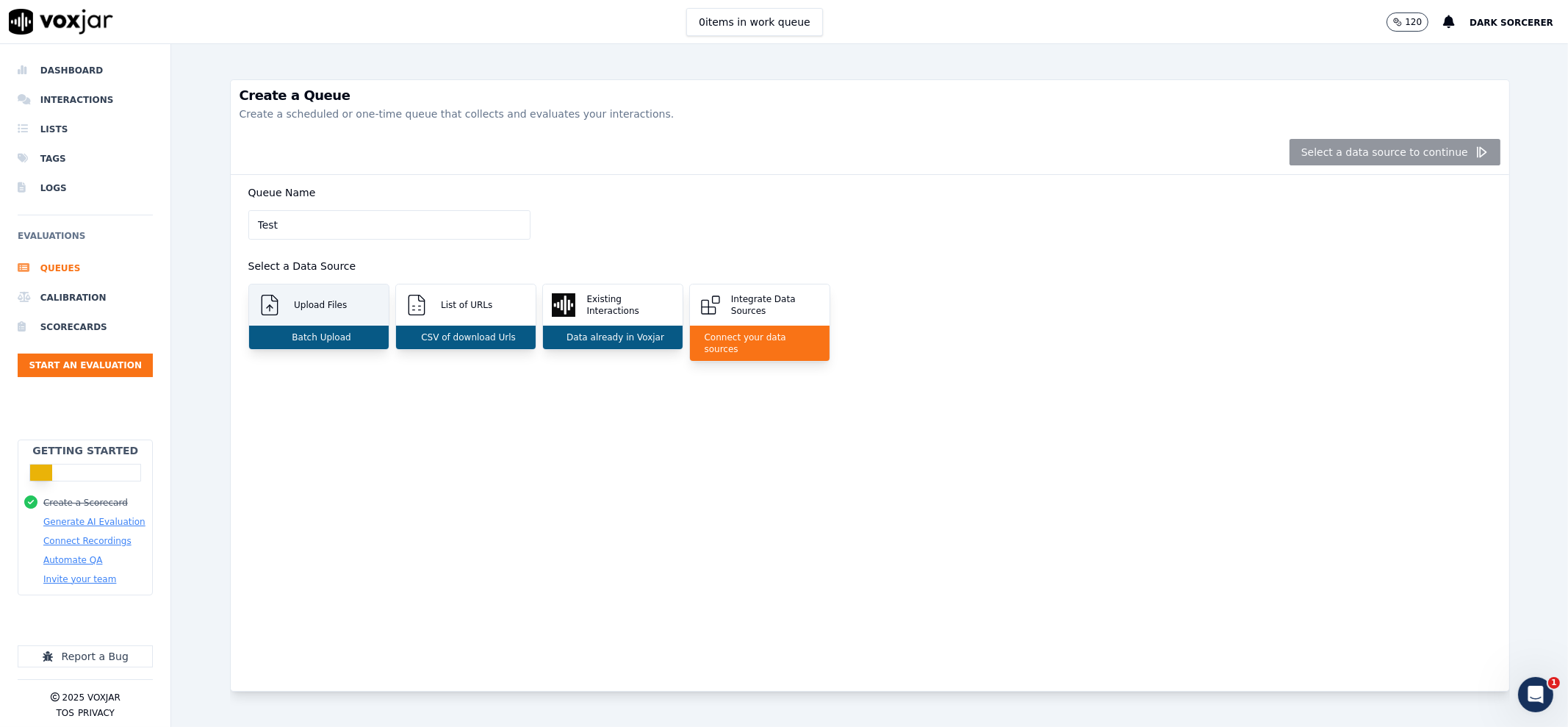
click at [315, 295] on div "Upload Files" at bounding box center [319, 305] width 140 height 41
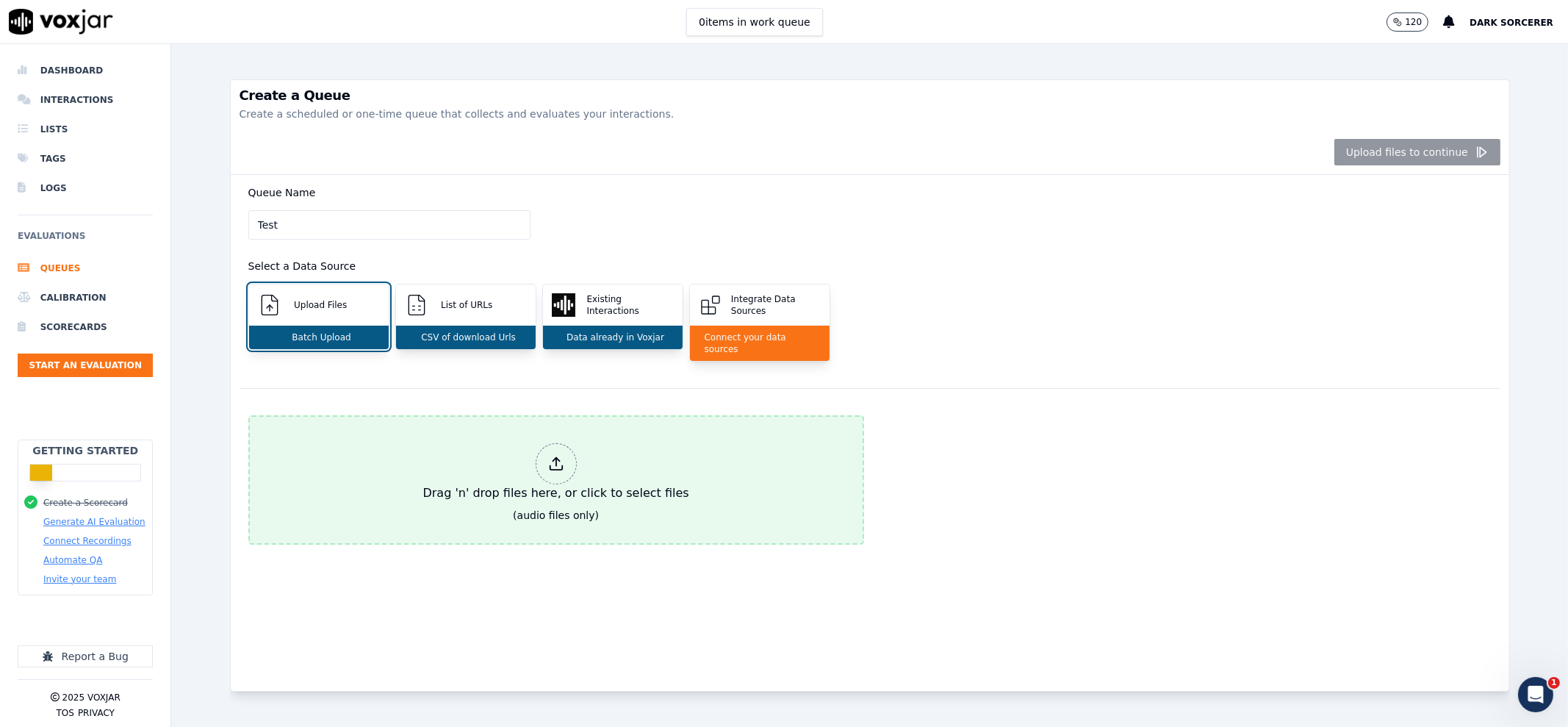
click at [540, 488] on div "Drag 'n' drop files here, or click to select files" at bounding box center [556, 473] width 278 height 71
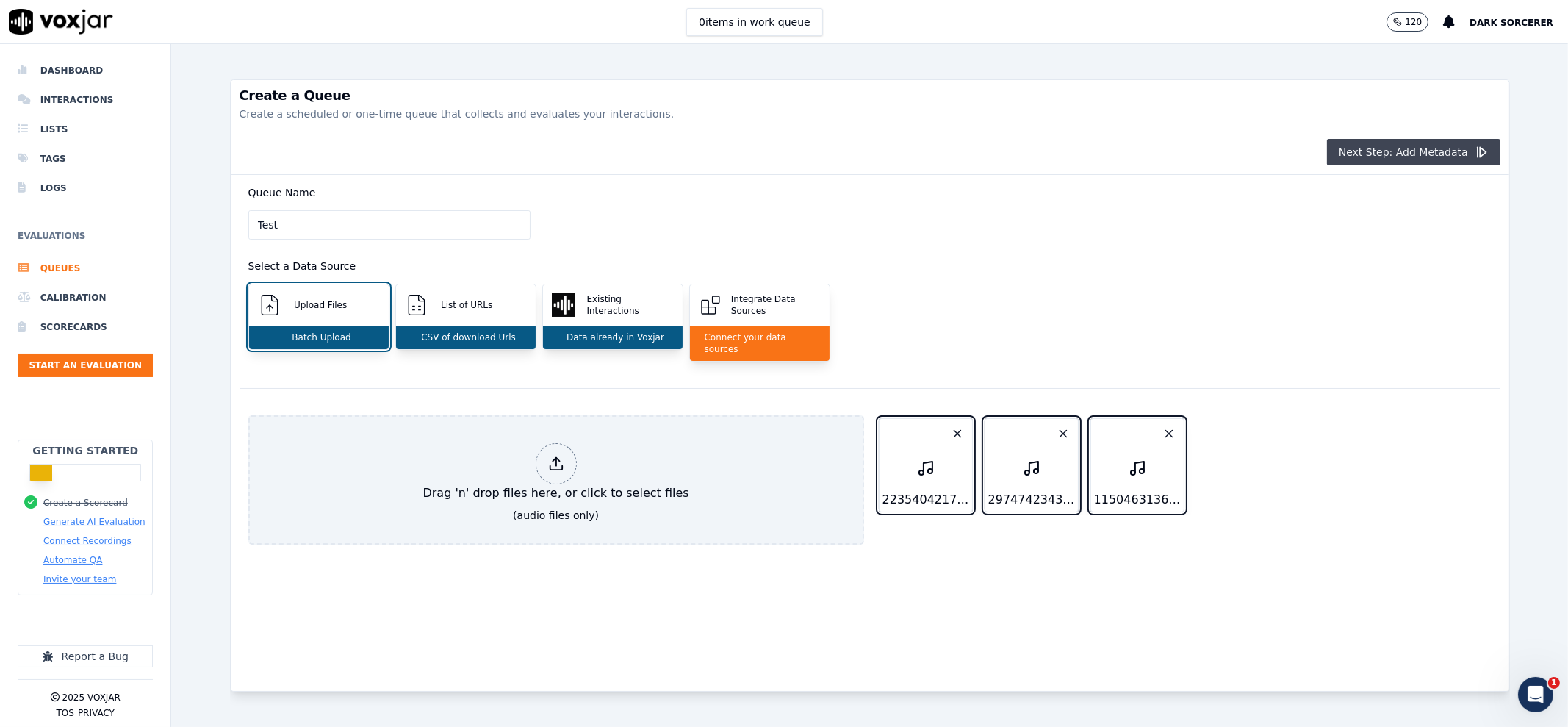
click at [1397, 158] on button "Next Step: Add Metadata" at bounding box center [1414, 152] width 174 height 27
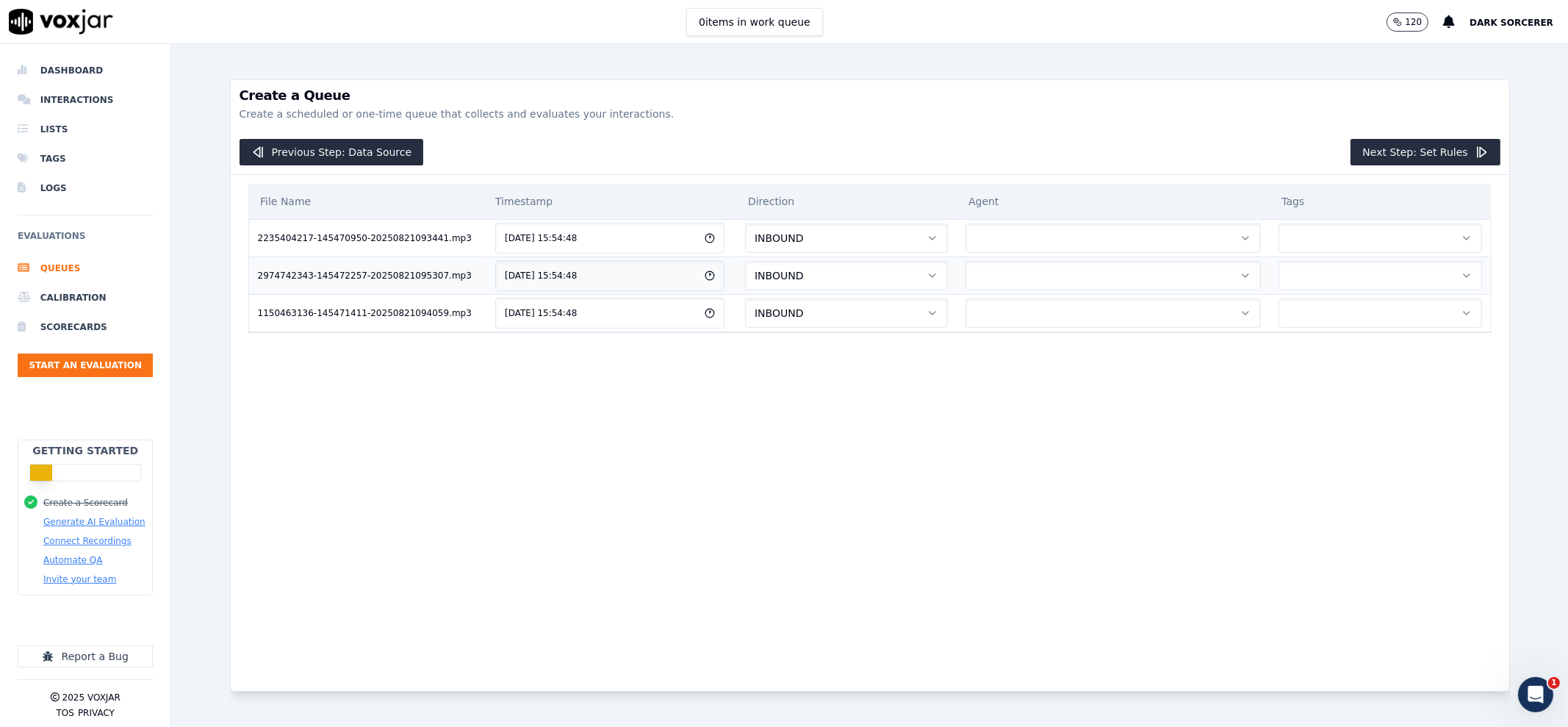
click at [1124, 261] on button "button" at bounding box center [1112, 276] width 295 height 30
click at [903, 238] on button "INBOUND" at bounding box center [846, 238] width 203 height 30
click at [841, 280] on div "INBOUND" at bounding box center [808, 276] width 178 height 23
click at [824, 276] on button "INBOUND" at bounding box center [846, 276] width 203 height 30
click at [797, 328] on div "OUTBOUND" at bounding box center [808, 336] width 178 height 23
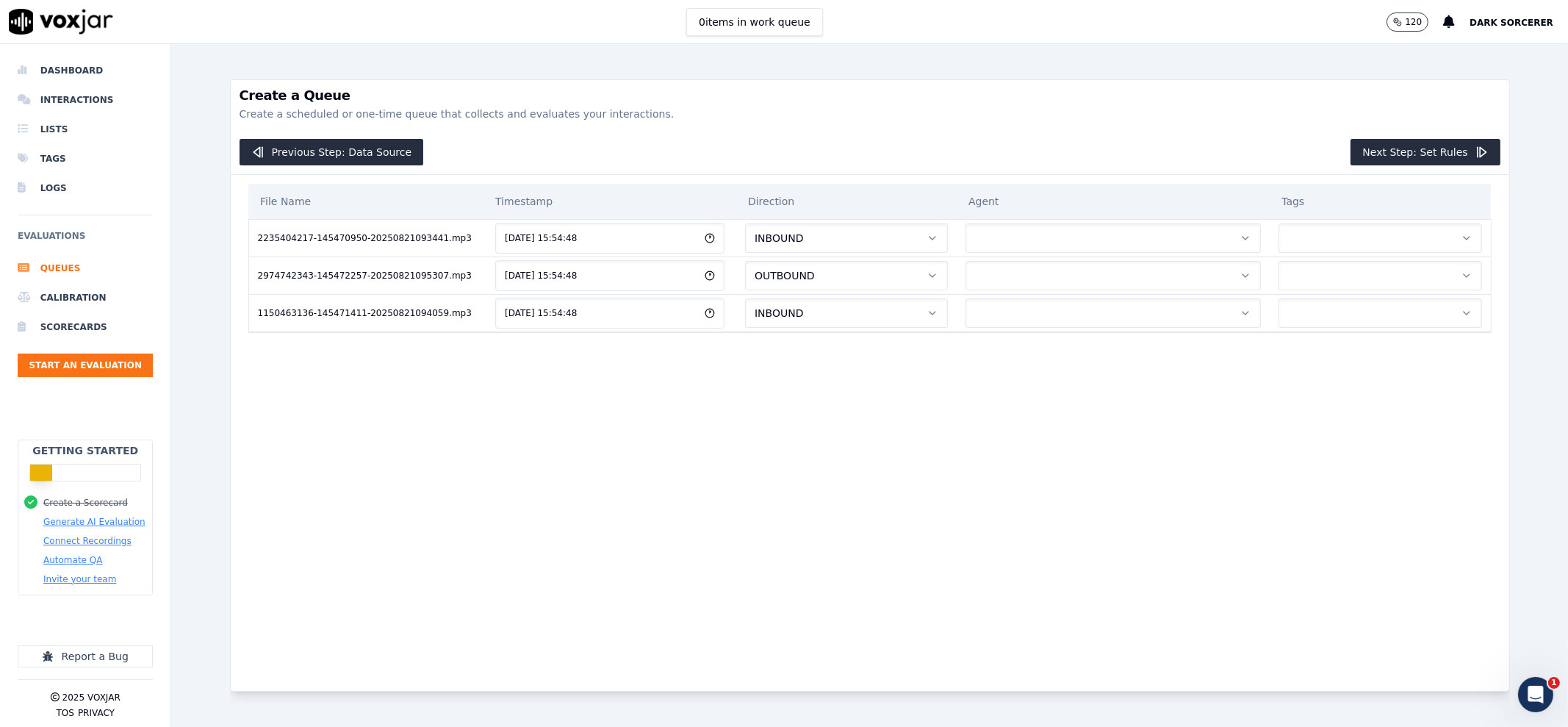
click at [797, 328] on td "INBOUND" at bounding box center [846, 313] width 220 height 38
click at [784, 311] on button "INBOUND" at bounding box center [846, 313] width 203 height 30
click at [772, 381] on div "OUTBOUND" at bounding box center [808, 374] width 178 height 23
click at [800, 229] on button "INBOUND" at bounding box center [846, 238] width 203 height 30
click at [800, 295] on div "OUTBOUND" at bounding box center [808, 299] width 178 height 23
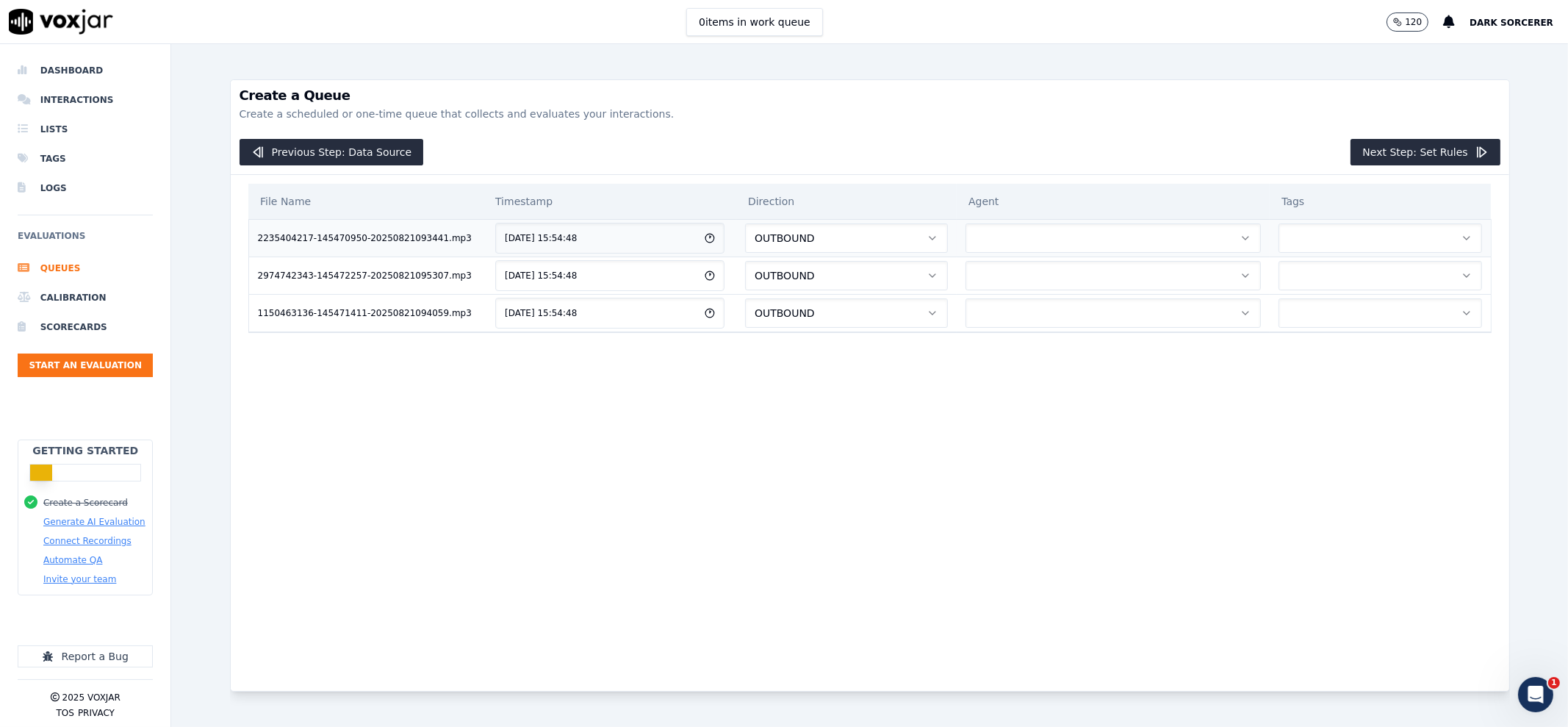
click at [1351, 240] on button "button" at bounding box center [1380, 238] width 203 height 30
click at [1281, 402] on div "File Name Timestamp Direction Agent Tags 2235404217-145470950-20250821093441.mp…" at bounding box center [870, 421] width 1261 height 492
click at [1433, 150] on button "Next Step: Set Rules" at bounding box center [1425, 152] width 149 height 27
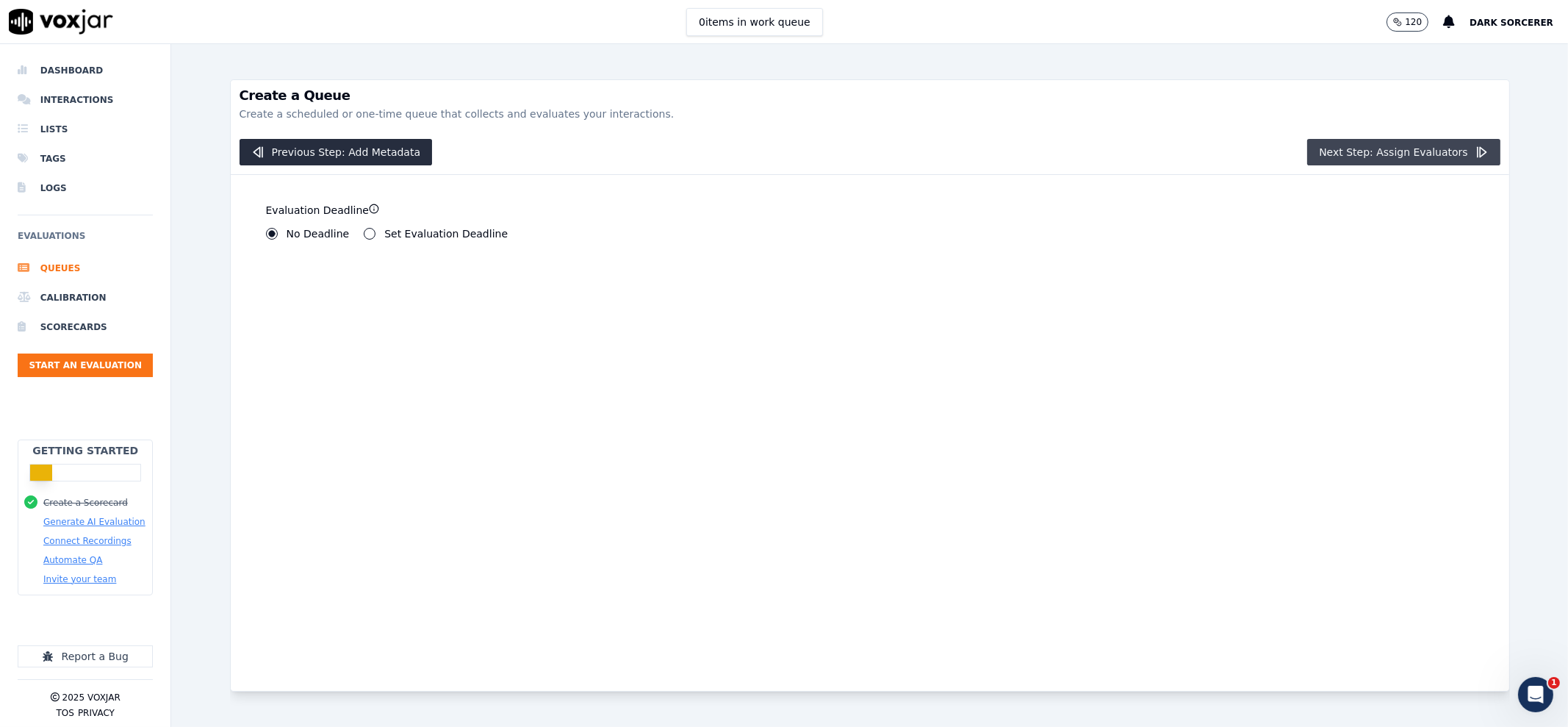
click at [1372, 150] on button "Next Step: Assign Evaluators" at bounding box center [1403, 152] width 193 height 27
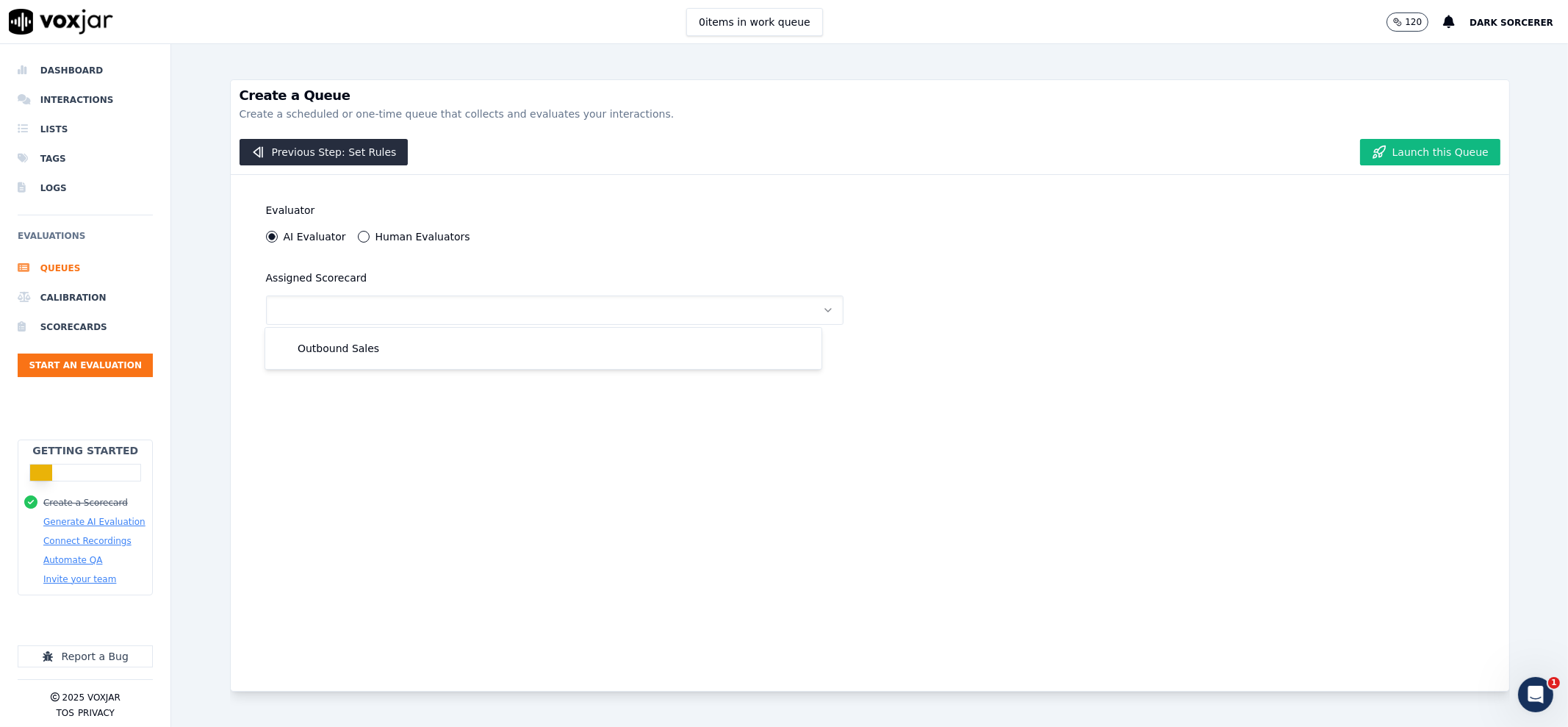
click at [387, 329] on div "Outbound Sales" at bounding box center [543, 348] width 556 height 41
click at [371, 342] on div "Outbound Sales" at bounding box center [543, 348] width 538 height 23
click at [1419, 160] on button "Launch this Queue" at bounding box center [1430, 152] width 141 height 27
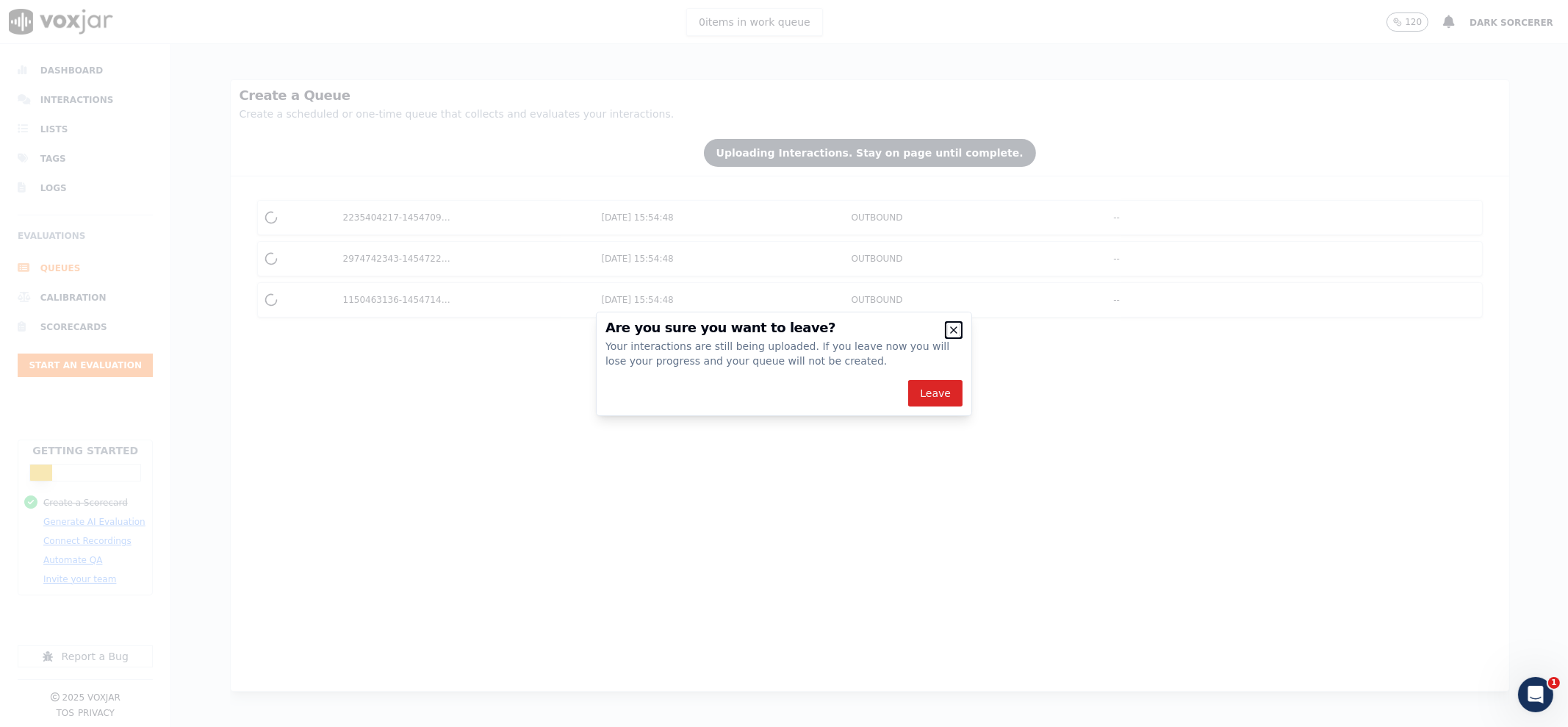
click at [952, 330] on icon "button" at bounding box center [953, 330] width 12 height 12
click at [955, 329] on icon "button" at bounding box center [953, 330] width 6 height 6
click at [958, 330] on icon "button" at bounding box center [953, 330] width 12 height 12
click at [953, 328] on icon "button" at bounding box center [953, 330] width 12 height 12
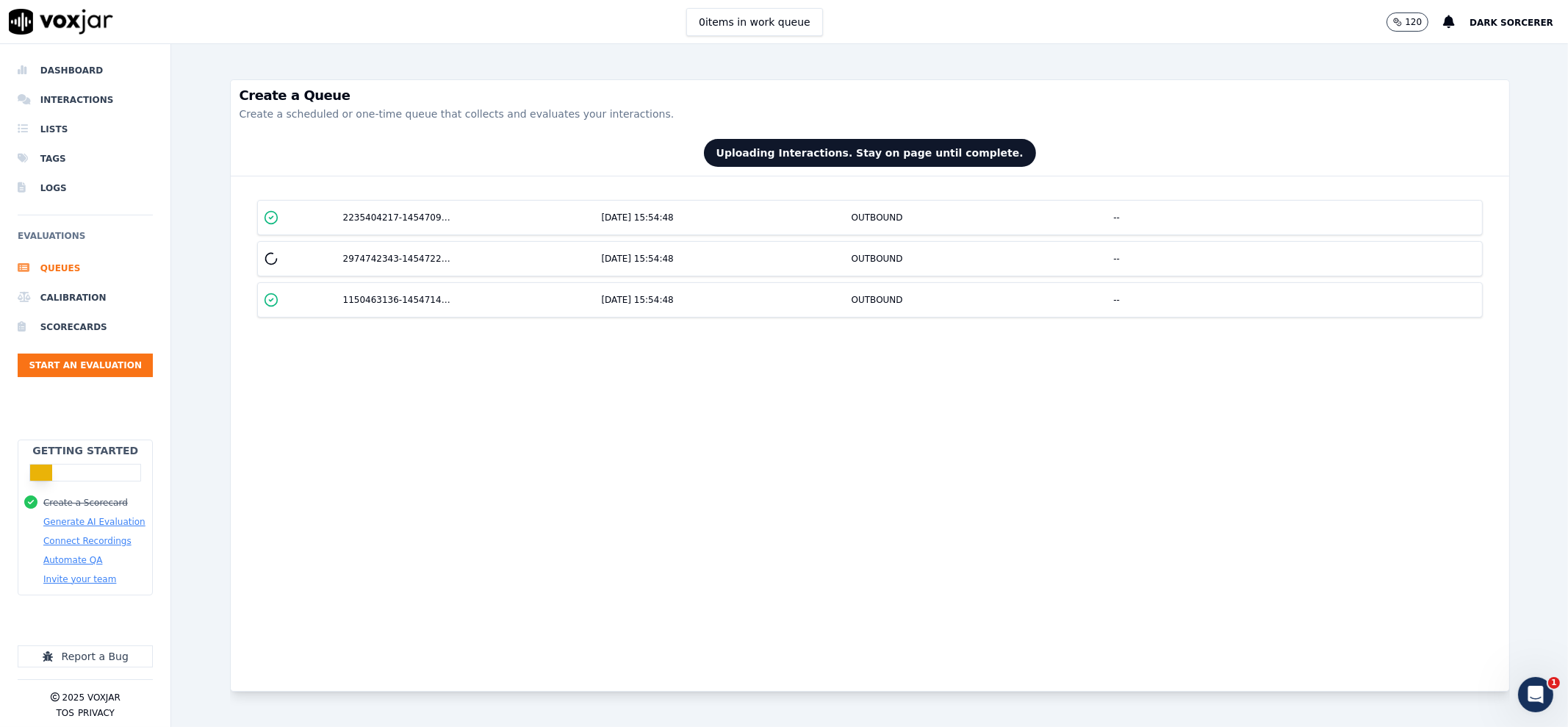
click at [1068, 123] on div "Create a Queue Create a scheduled or one-time queue that collects and evaluates…" at bounding box center [870, 105] width 1279 height 50
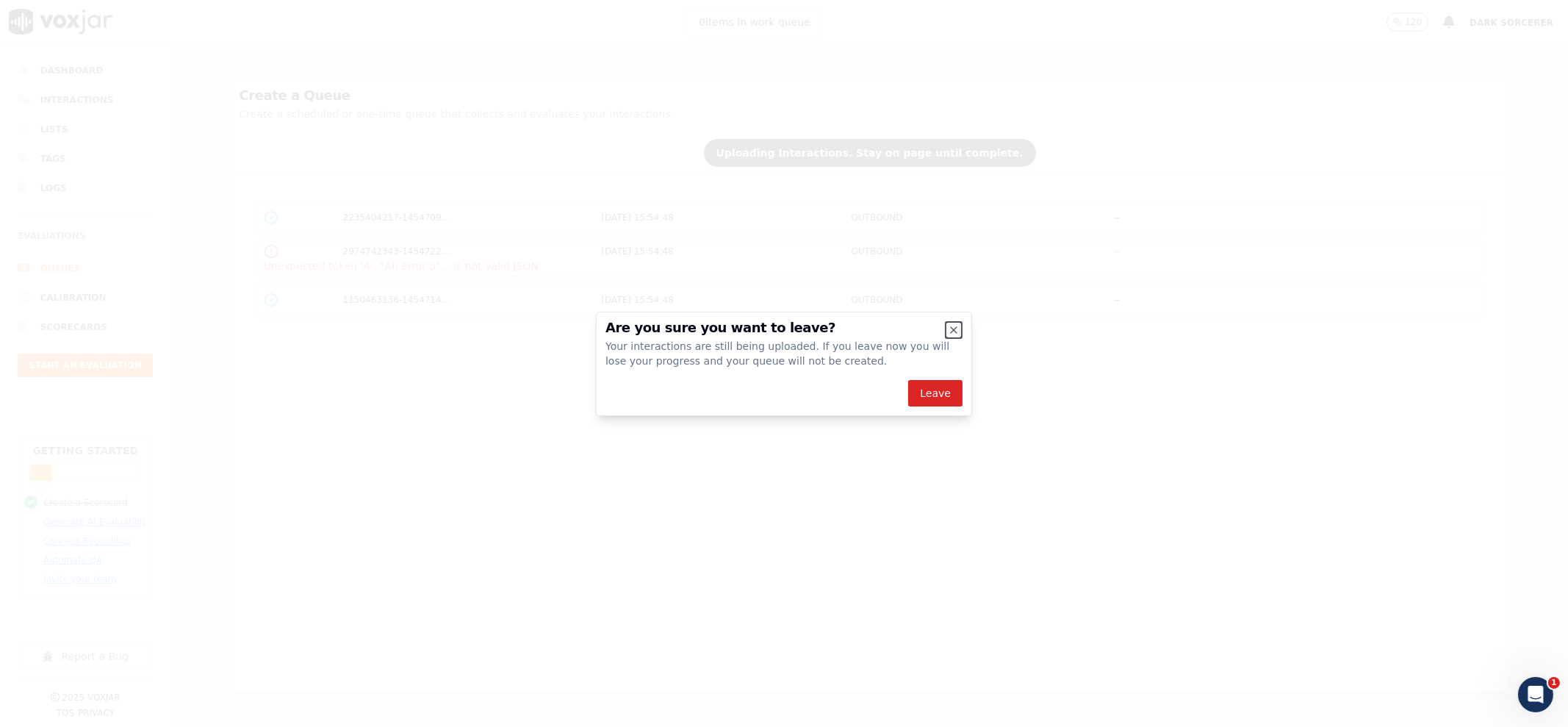
click at [956, 335] on icon "button" at bounding box center [953, 330] width 12 height 12
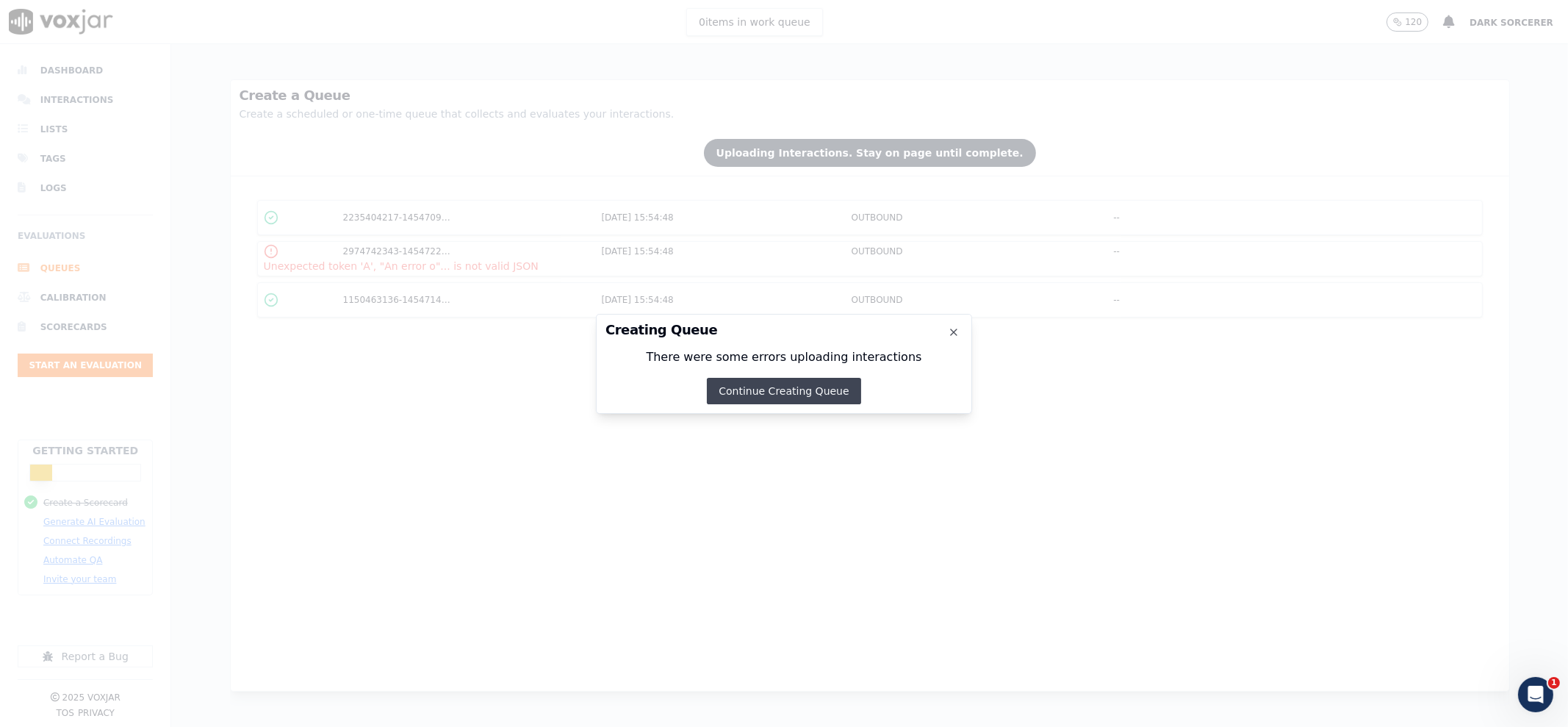
click at [836, 384] on button "Continue Creating Queue" at bounding box center [783, 391] width 154 height 27
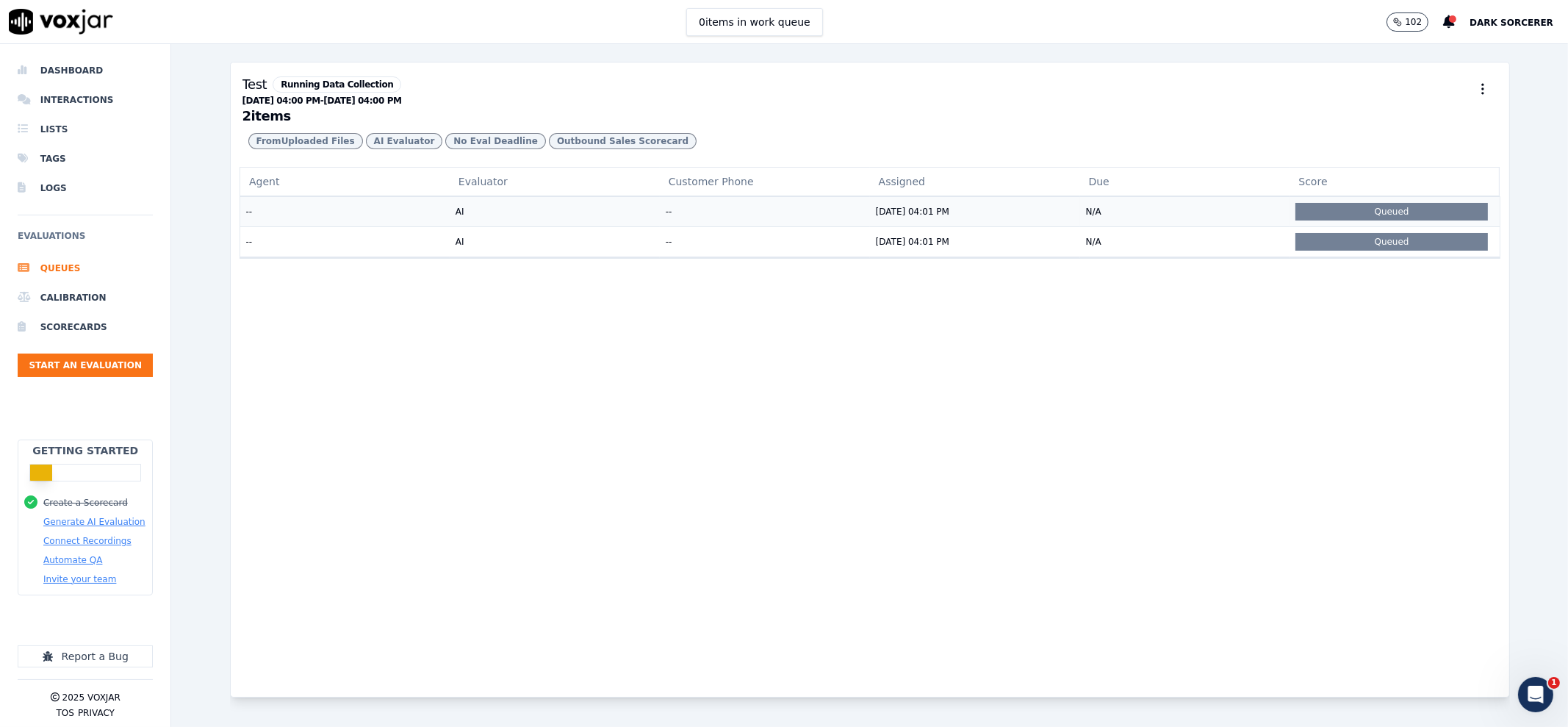
click at [697, 227] on td "--" at bounding box center [764, 211] width 210 height 30
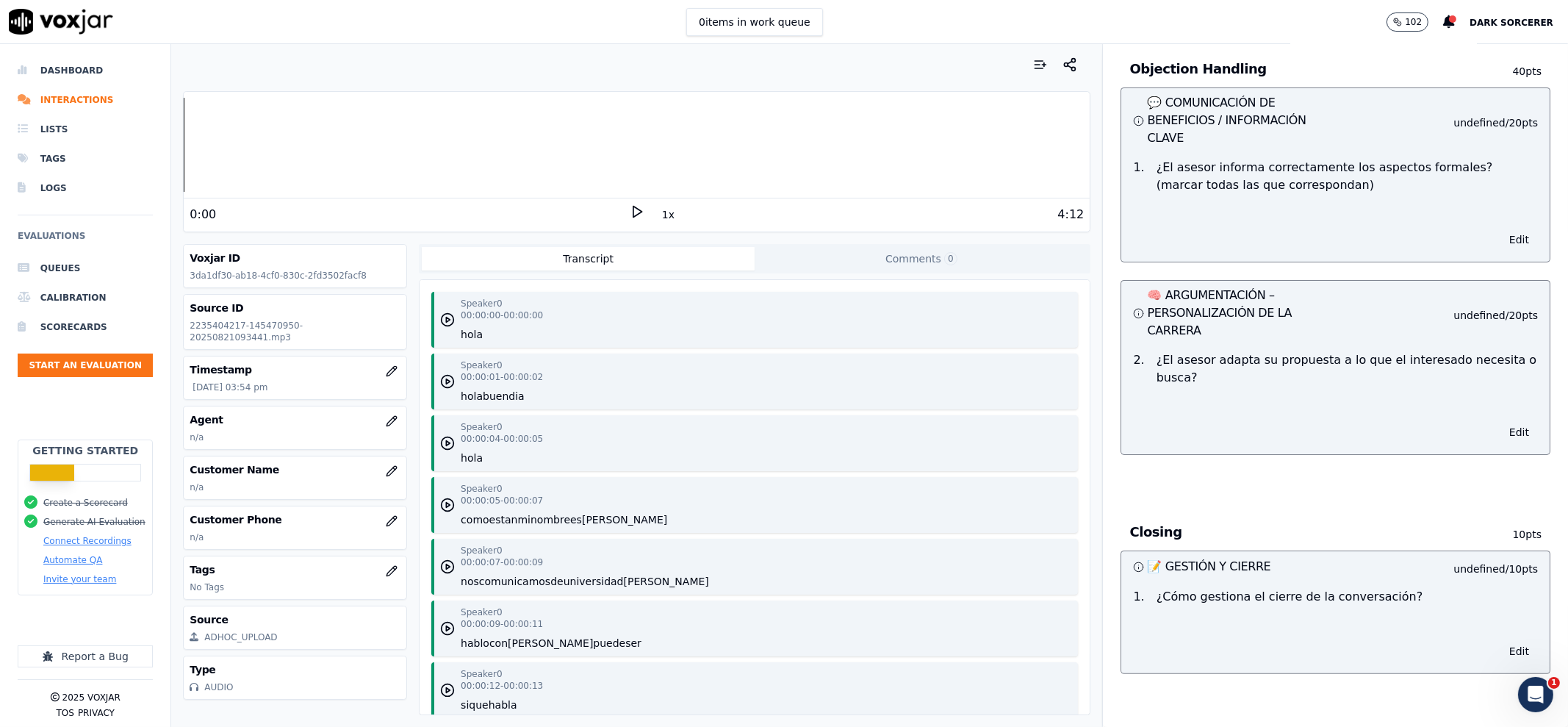
scroll to position [599, 0]
click at [1500, 641] on button "Edit" at bounding box center [1519, 651] width 38 height 21
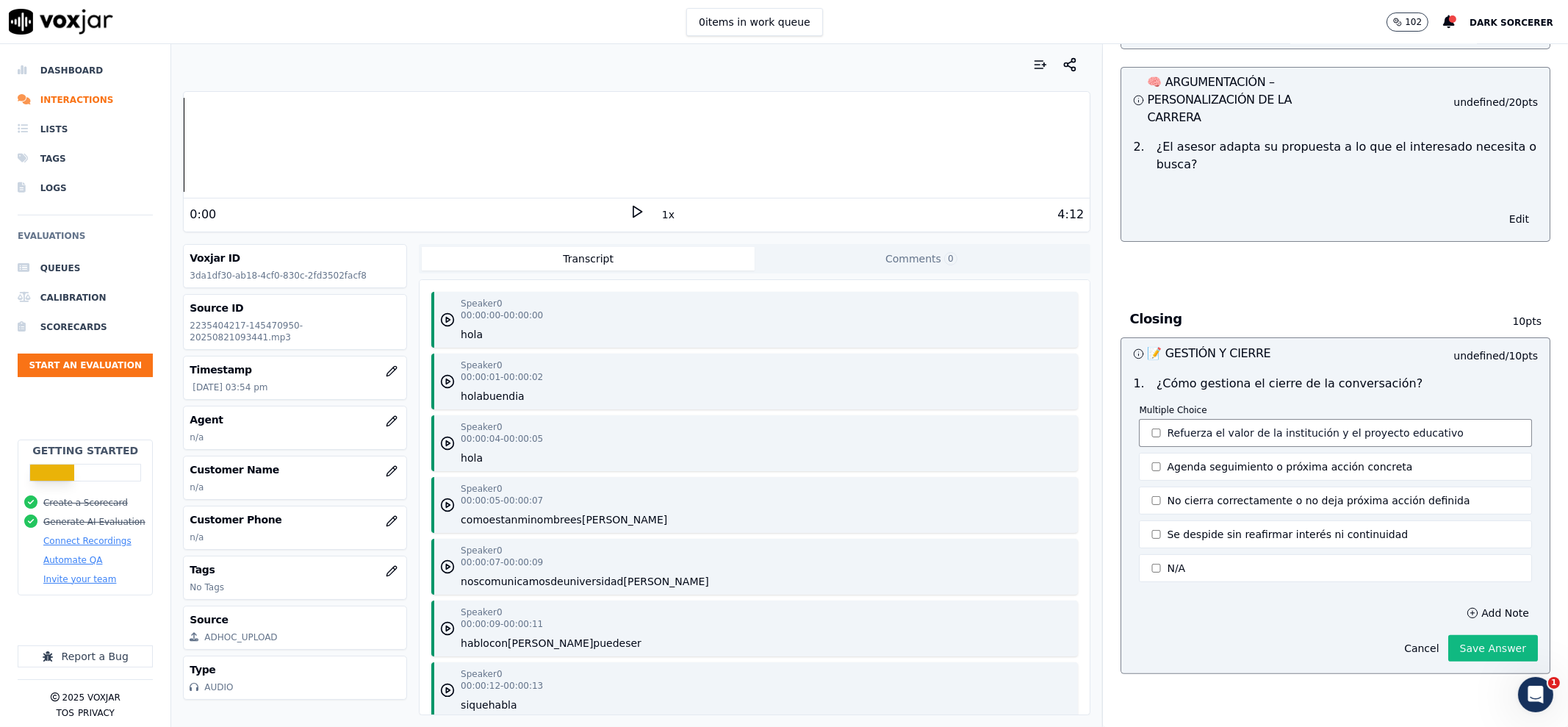
scroll to position [811, 0]
click at [1406, 639] on div "Closing 10 pts 📝 GESTIÓN Y CIERRE undefined / 10 pts 1 . ¿Cómo gestiona el cier…" at bounding box center [1335, 496] width 453 height 415
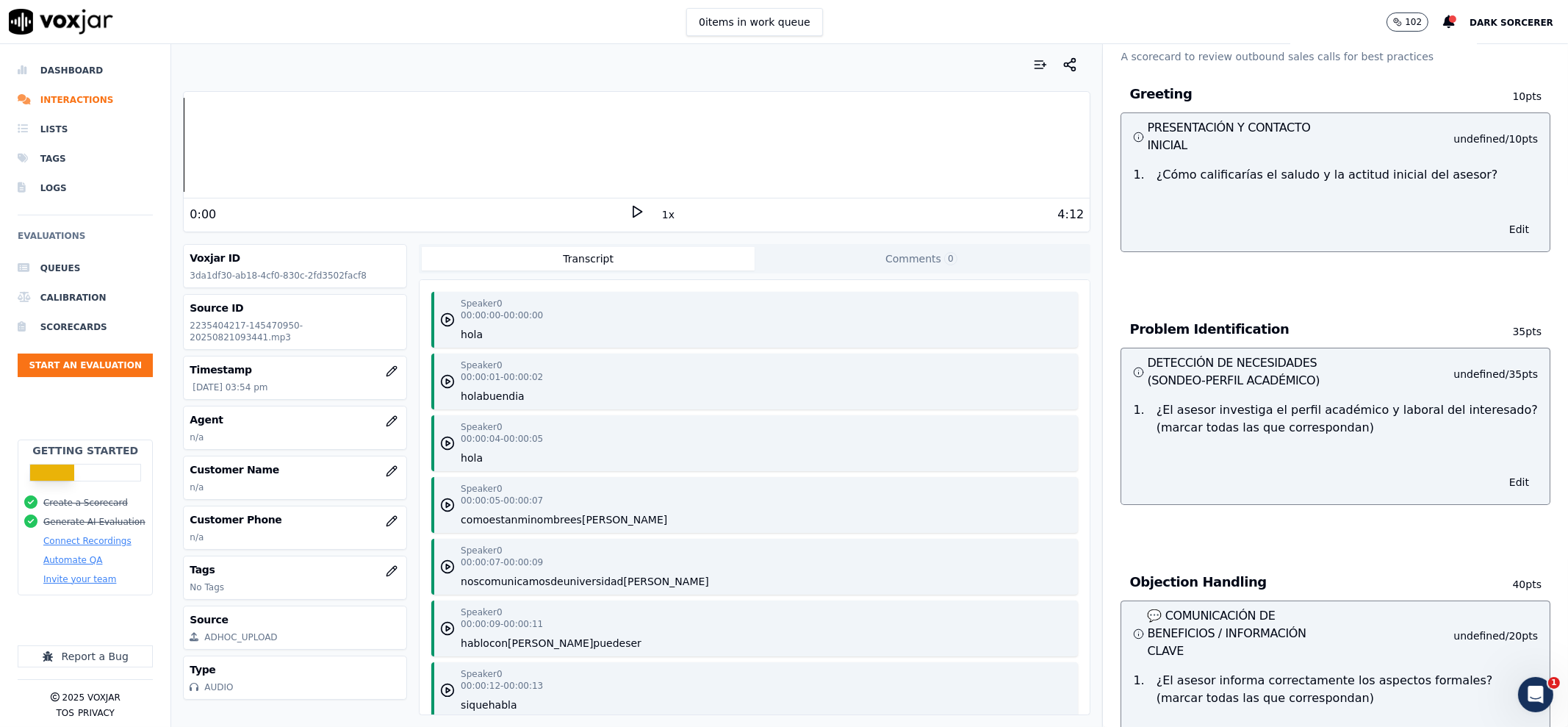
scroll to position [0, 0]
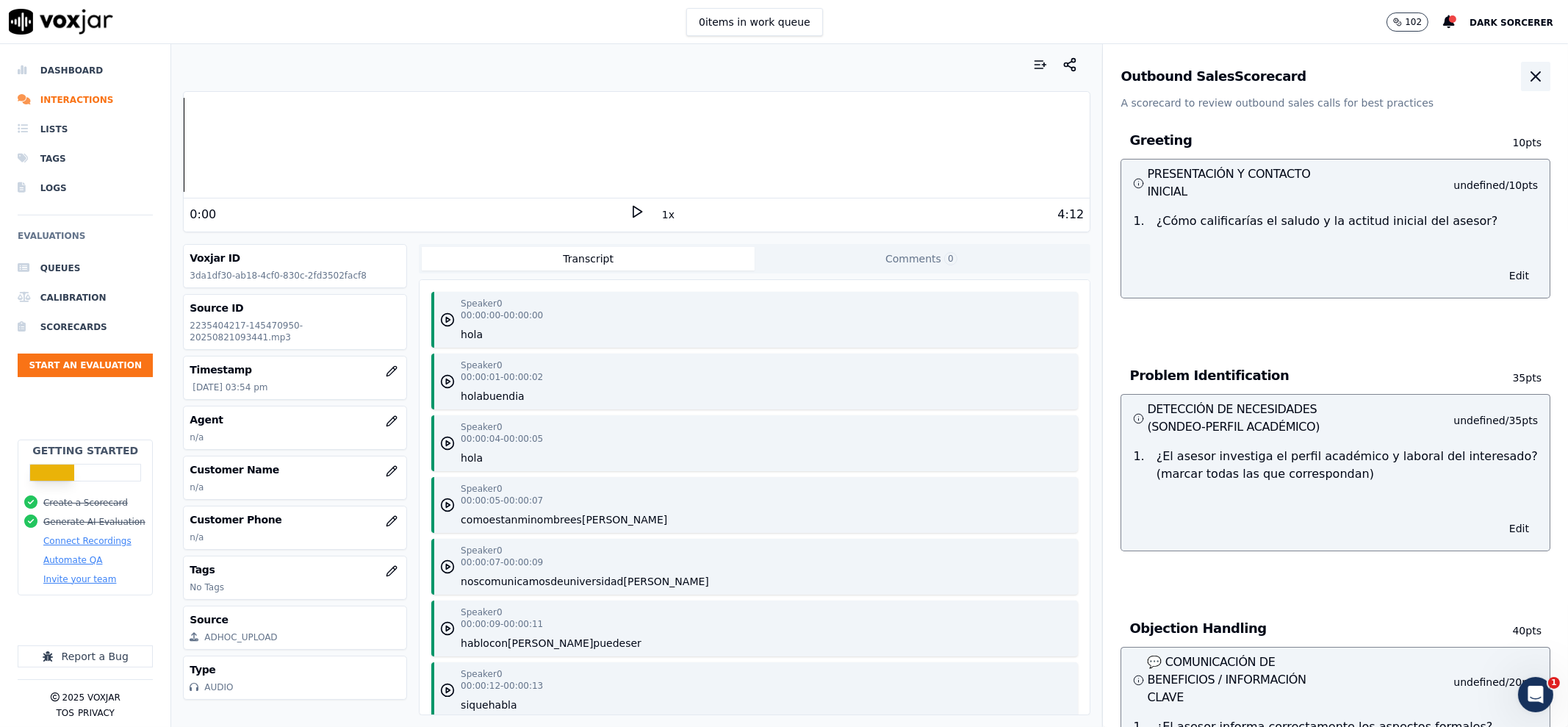
click at [1527, 72] on icon "button" at bounding box center [1536, 76] width 18 height 18
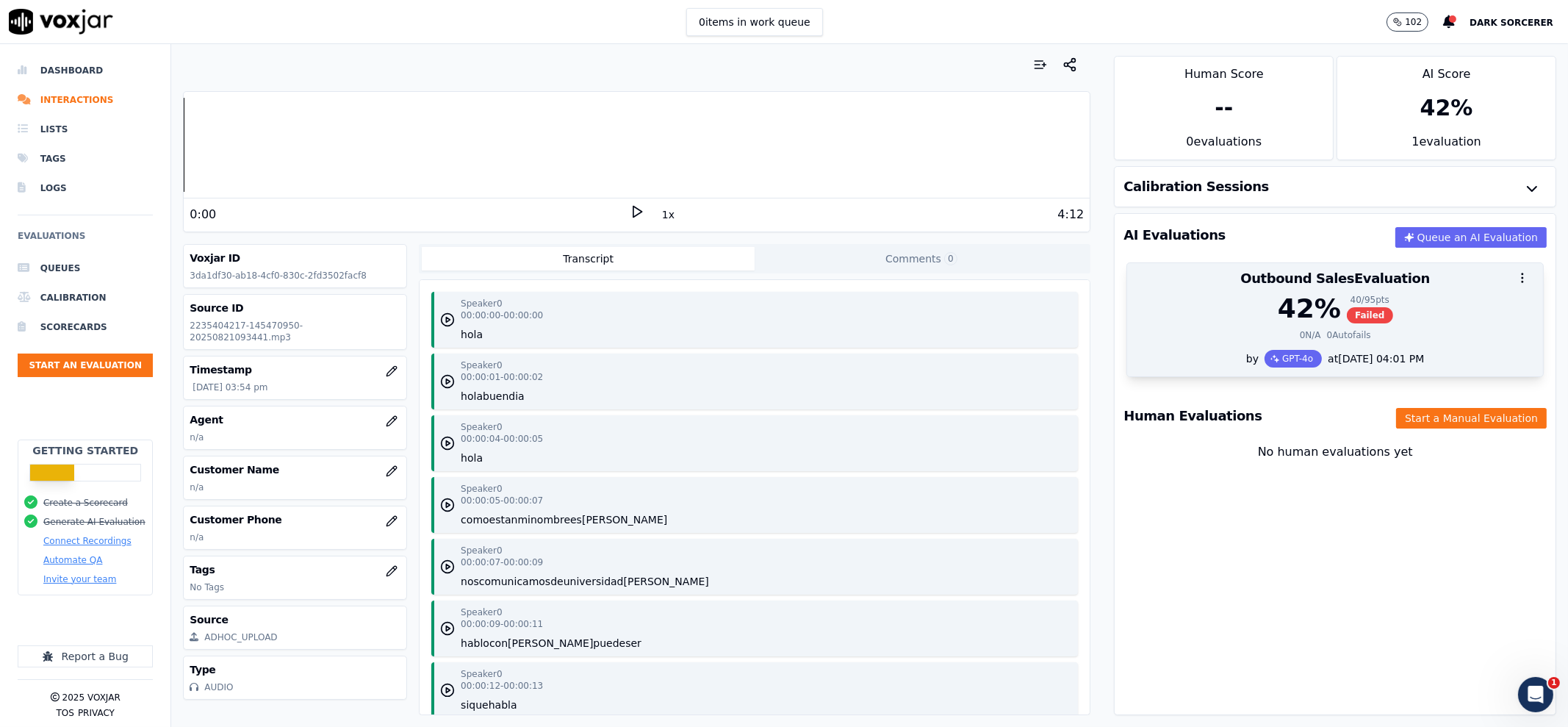
click at [1347, 301] on div "40 / 95 pts" at bounding box center [1370, 300] width 47 height 12
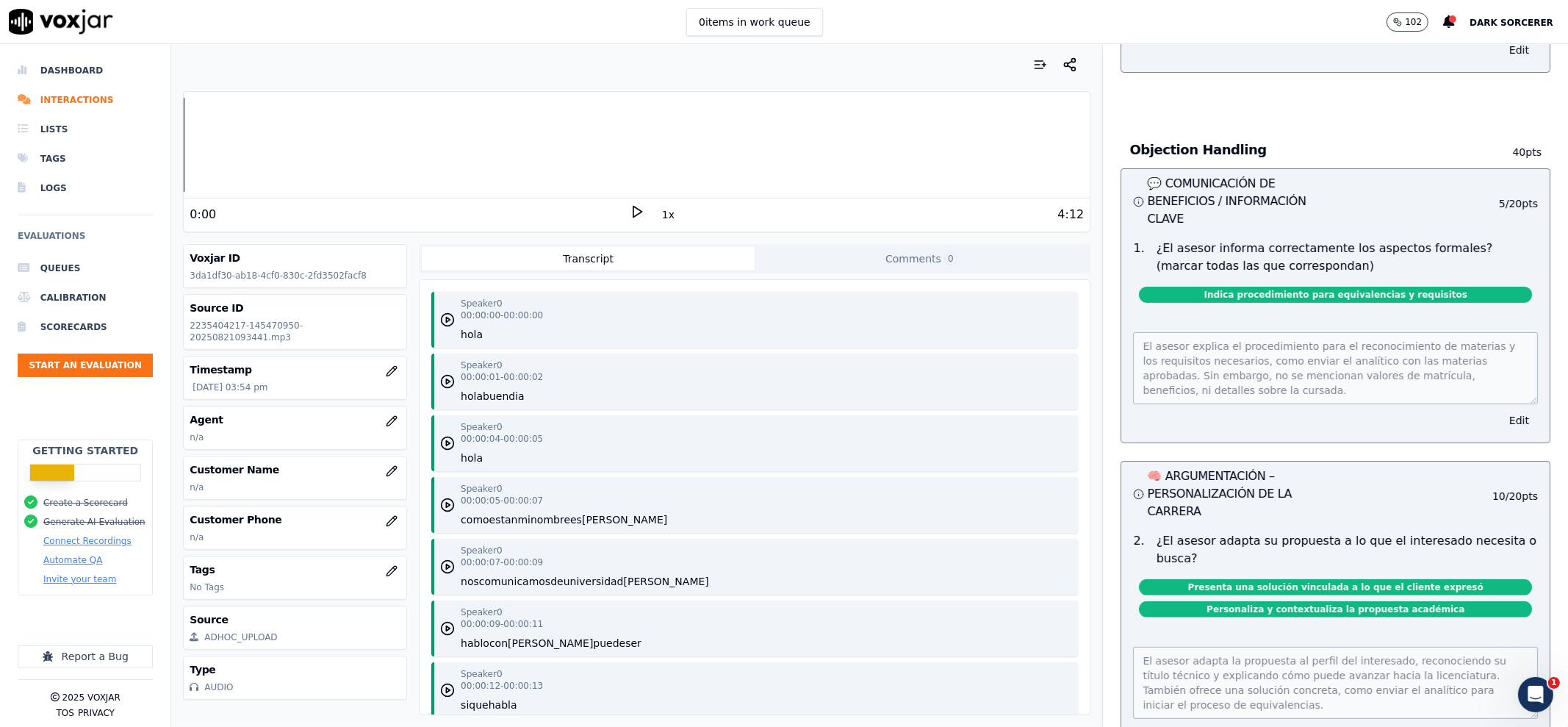
scroll to position [1162, 0]
